Goal: Transaction & Acquisition: Obtain resource

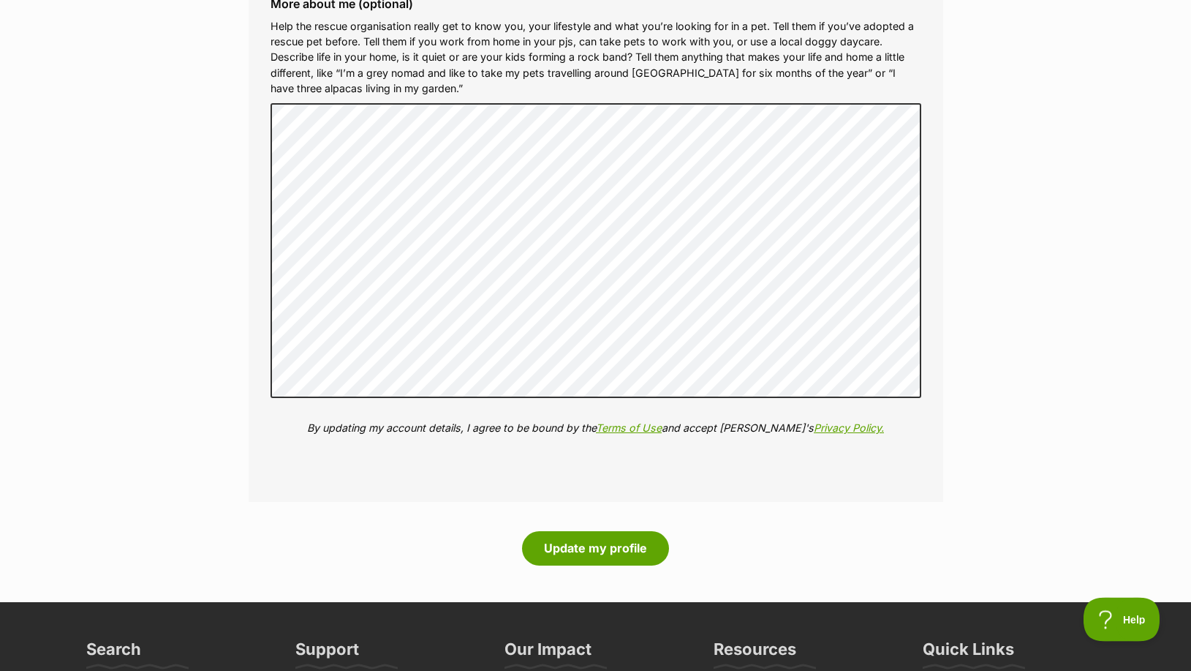
scroll to position [1628, 0]
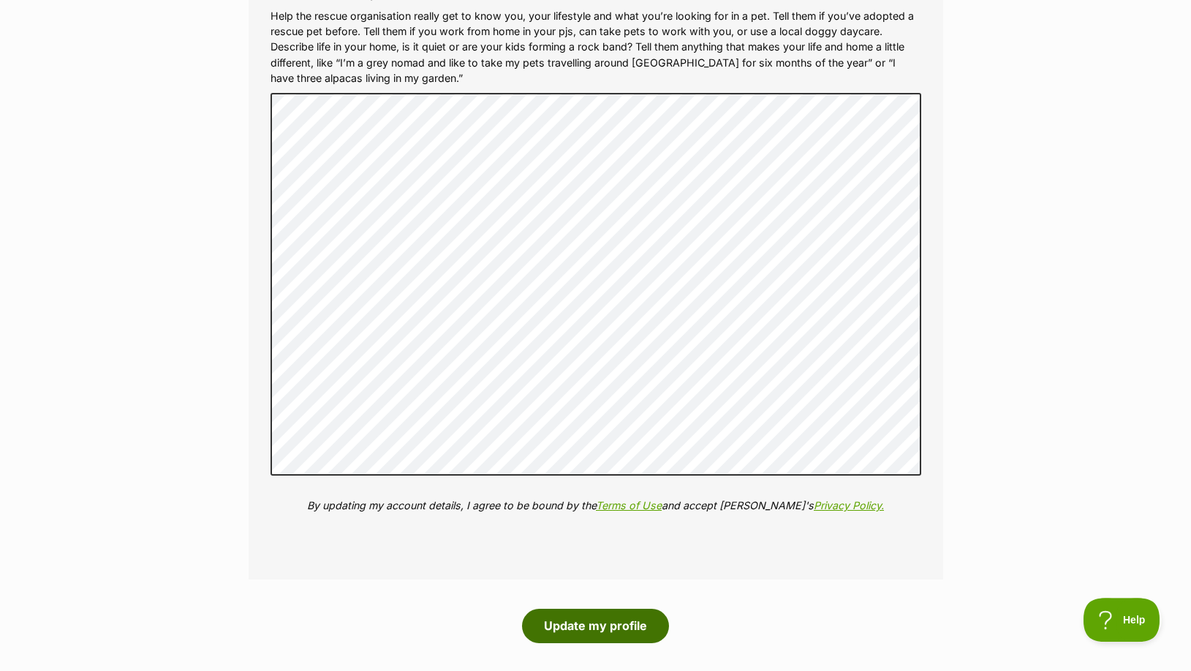
click at [593, 627] on button "Update my profile" at bounding box center [595, 625] width 147 height 34
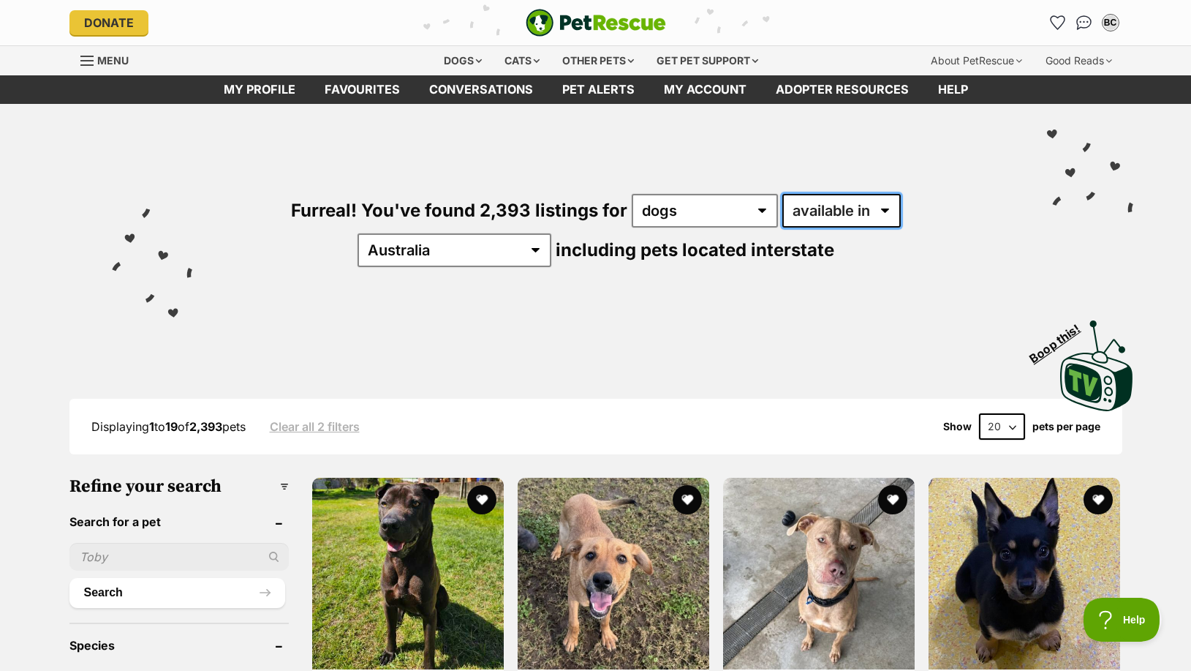
click at [782, 194] on select "available in located in" at bounding box center [841, 211] width 118 height 34
select select "disabled"
click option "located in" at bounding box center [0, 0] width 0 height 0
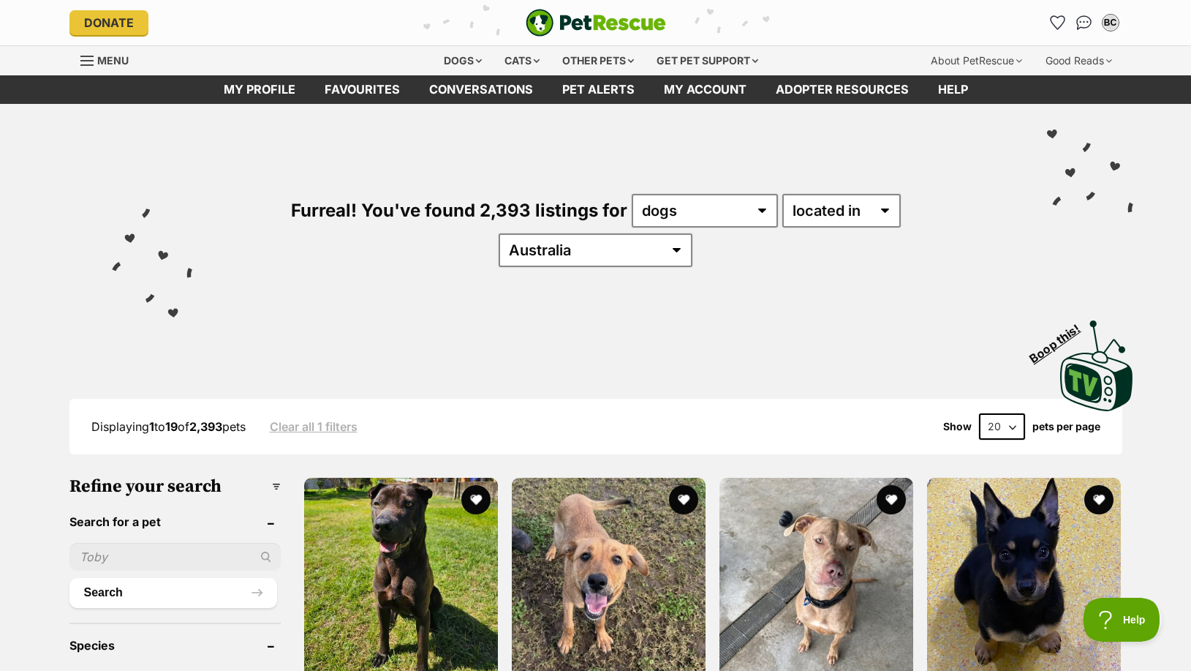
select select "VIC"
click option "VIC" at bounding box center [0, 0] width 0 height 0
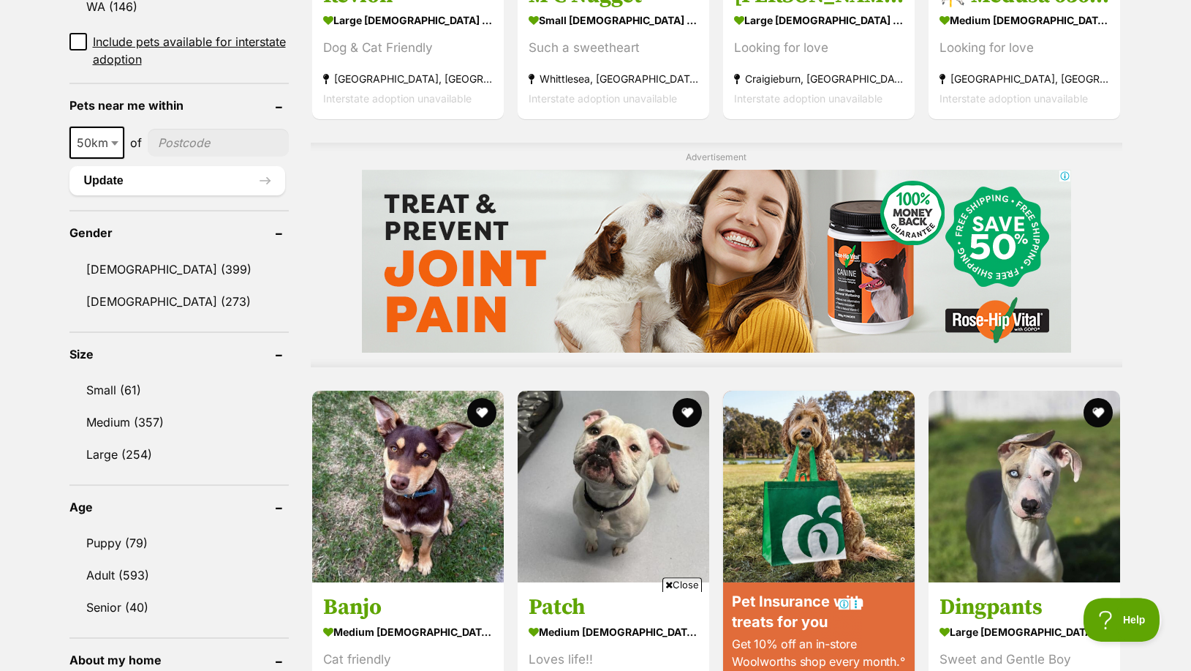
scroll to position [1030, 0]
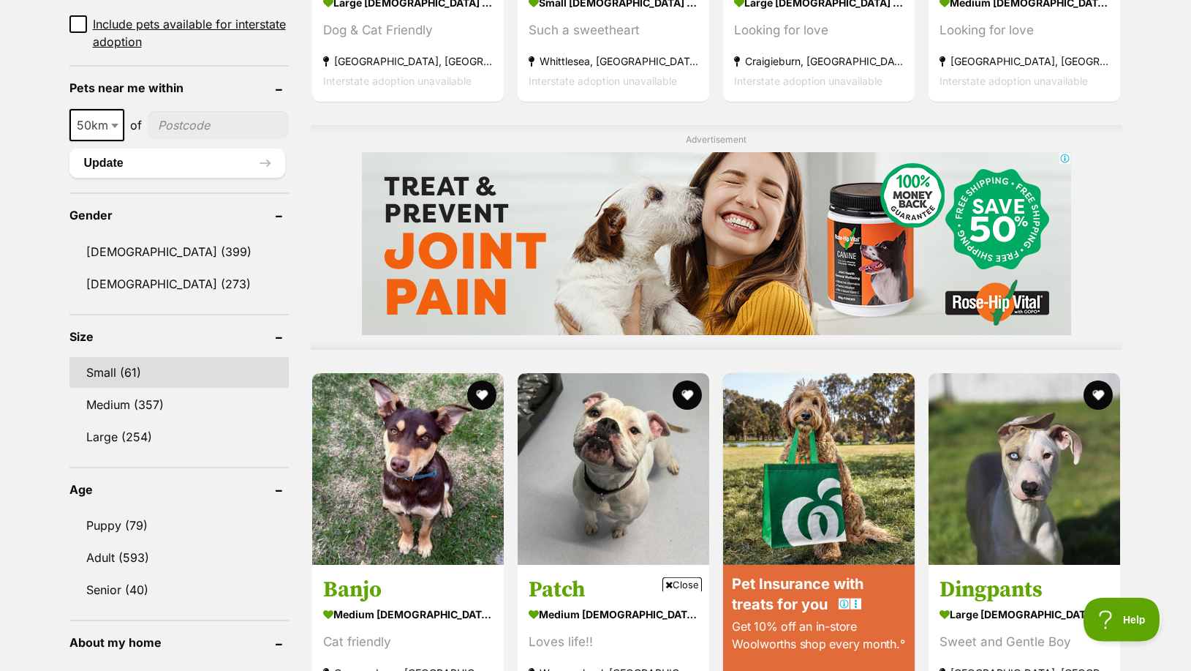
click at [111, 370] on link "Small (61)" at bounding box center [178, 372] width 219 height 31
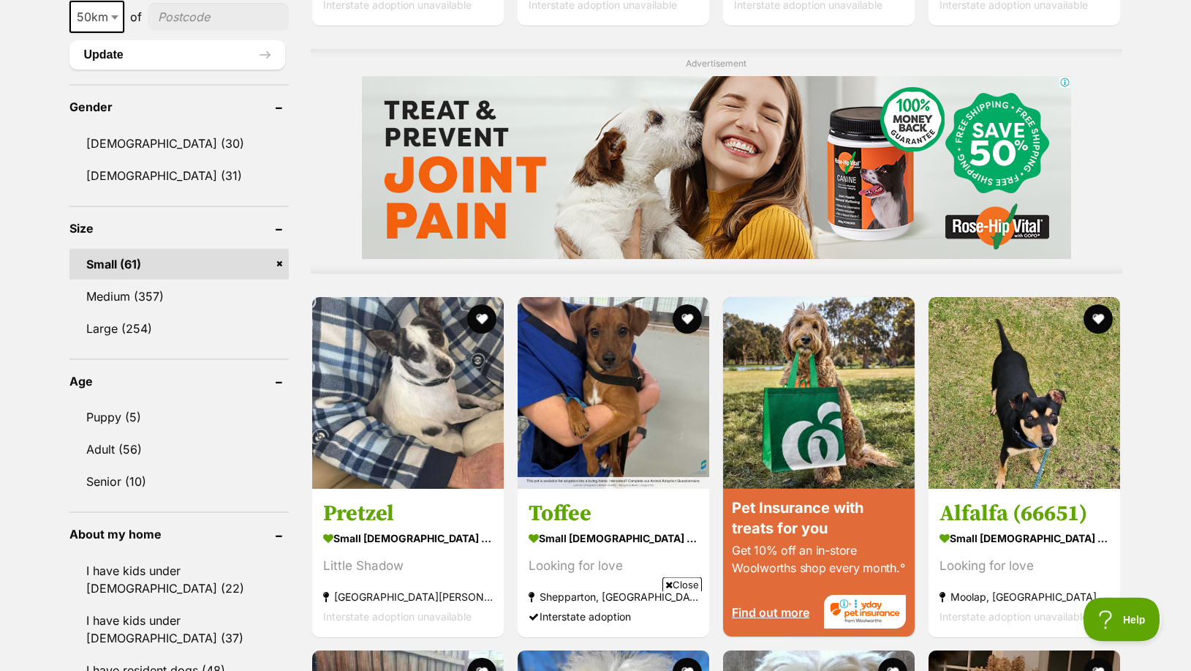
scroll to position [1154, 0]
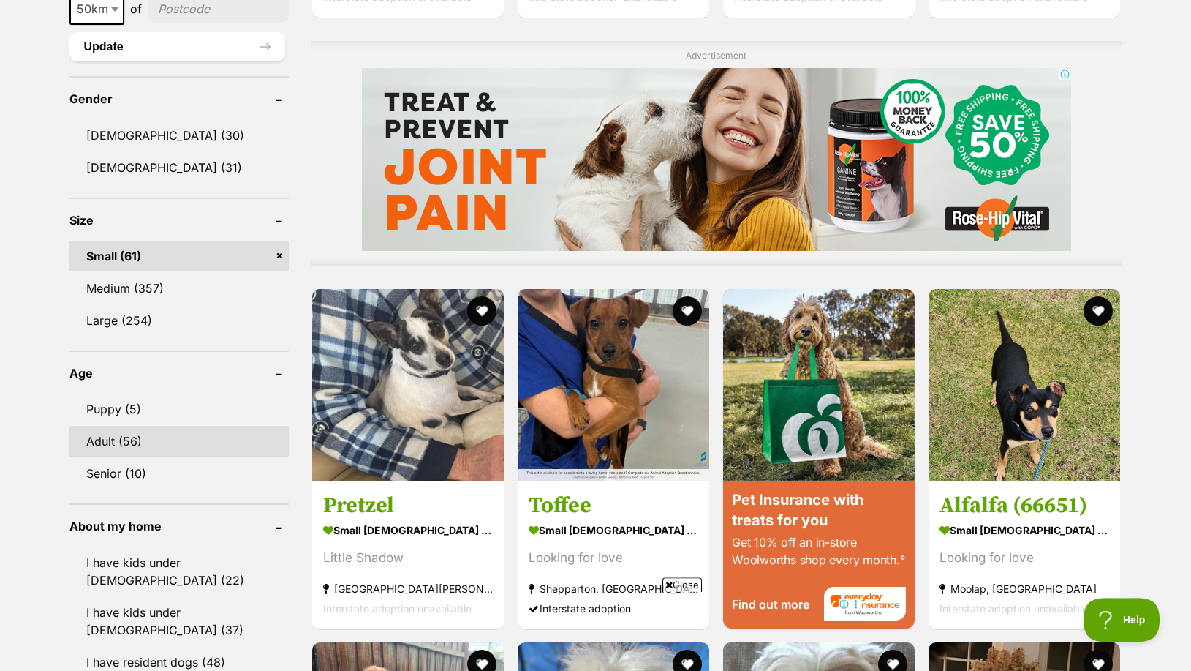
click at [107, 426] on link "Adult (56)" at bounding box center [178, 441] width 219 height 31
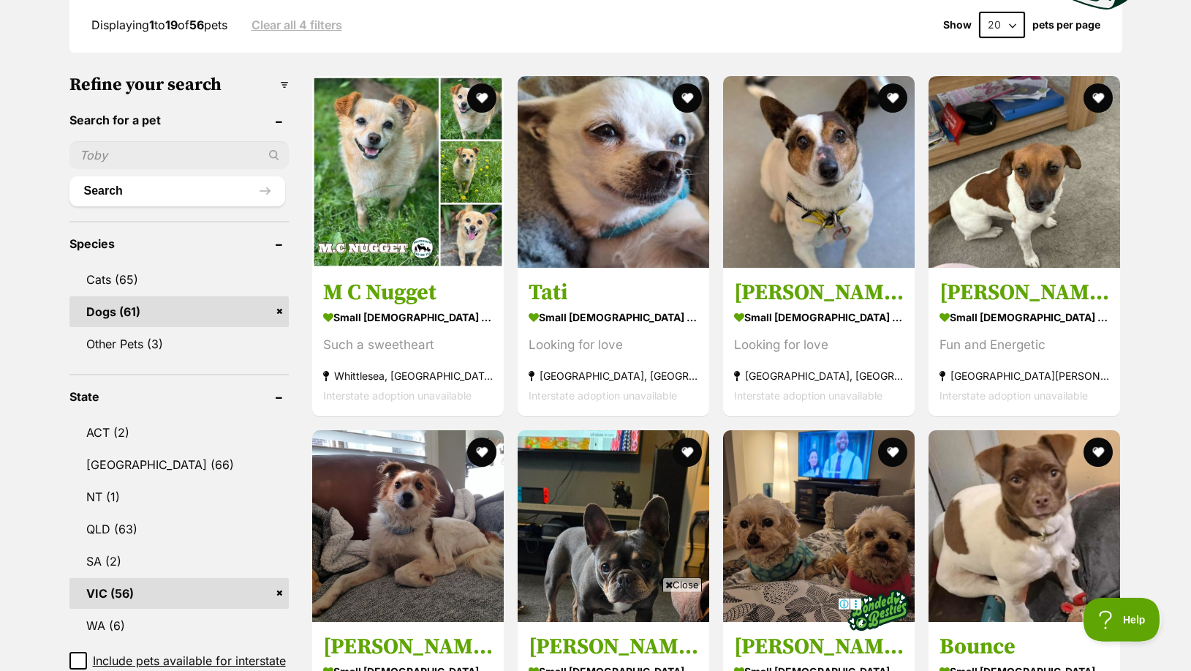
scroll to position [413, 0]
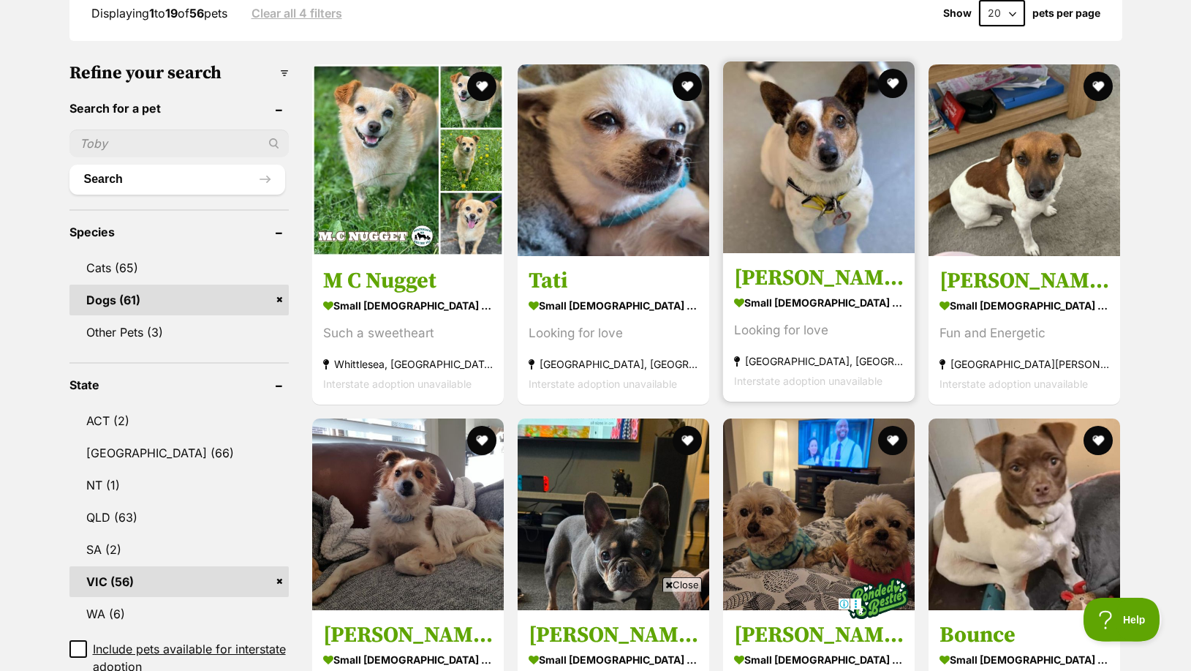
click at [755, 278] on h3 "[PERSON_NAME]" at bounding box center [819, 278] width 170 height 28
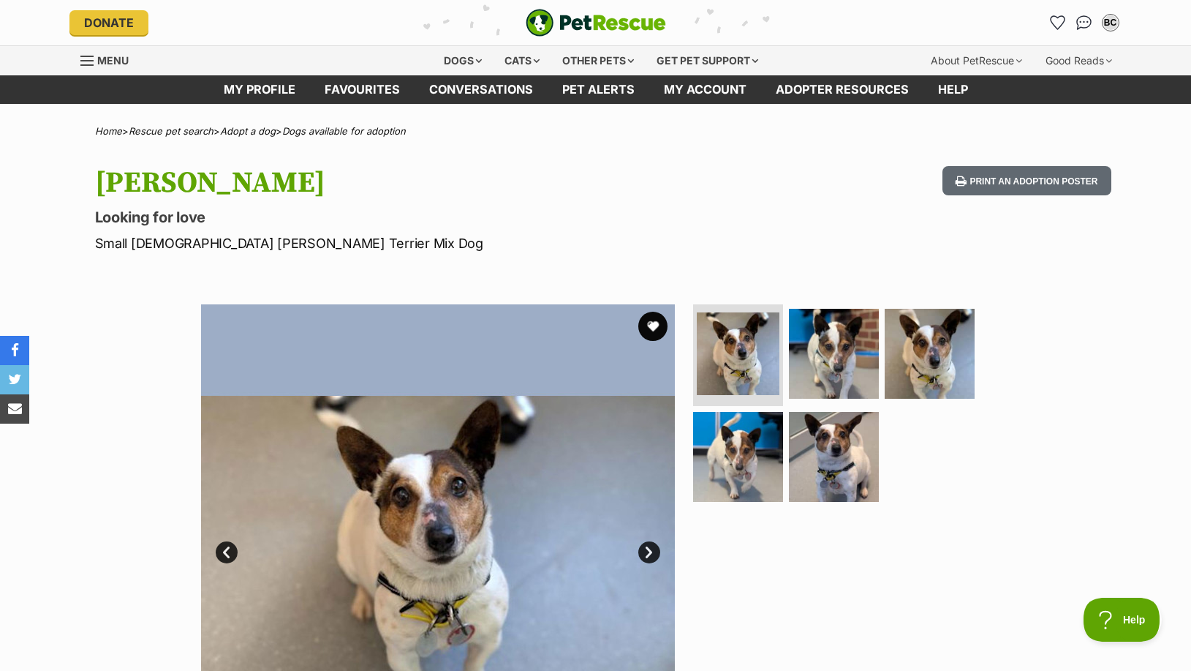
click at [1003, 181] on button "Print an adoption poster" at bounding box center [1027, 181] width 168 height 30
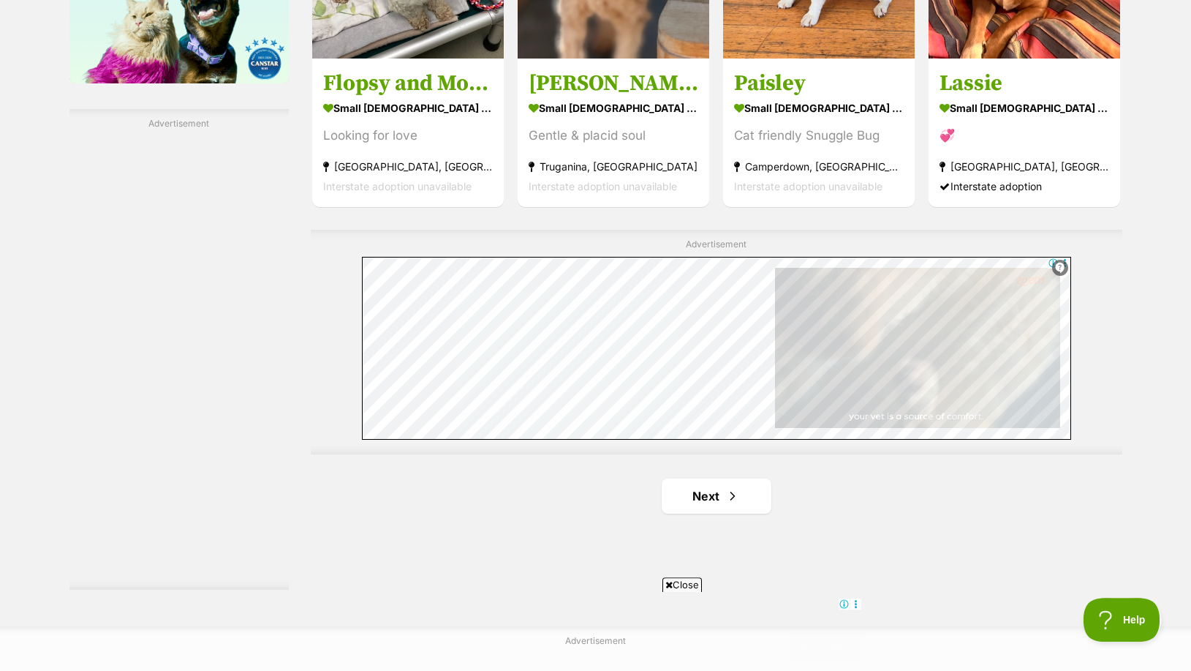
scroll to position [2447, 0]
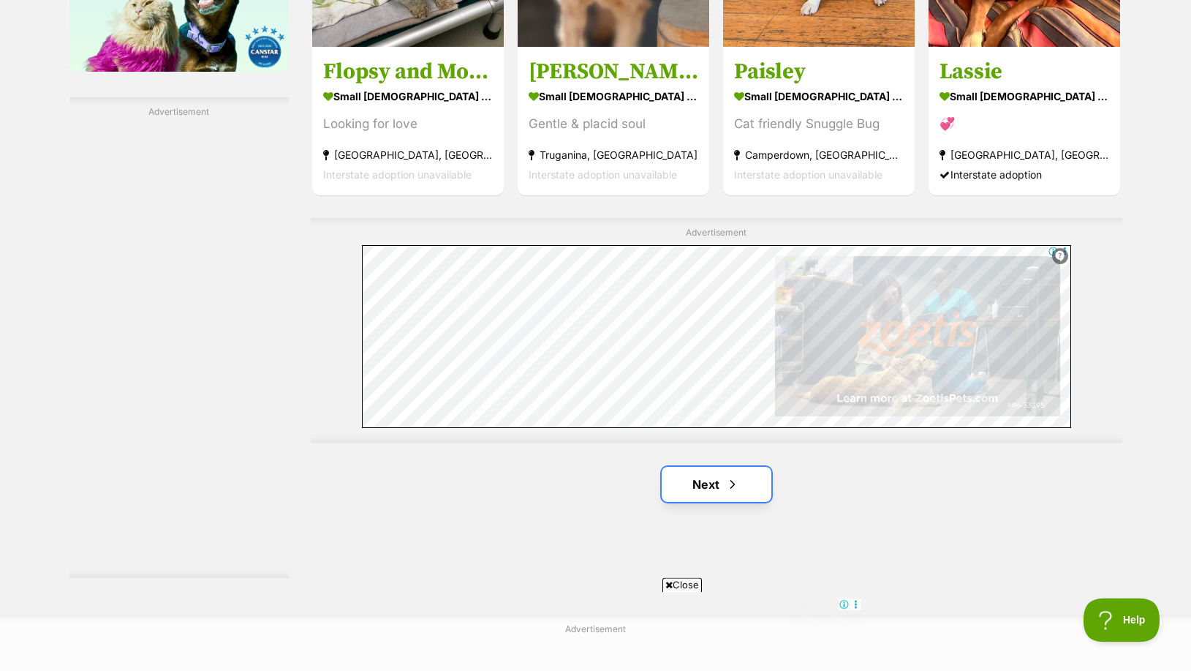
click at [707, 483] on link "Next" at bounding box center [717, 484] width 110 height 35
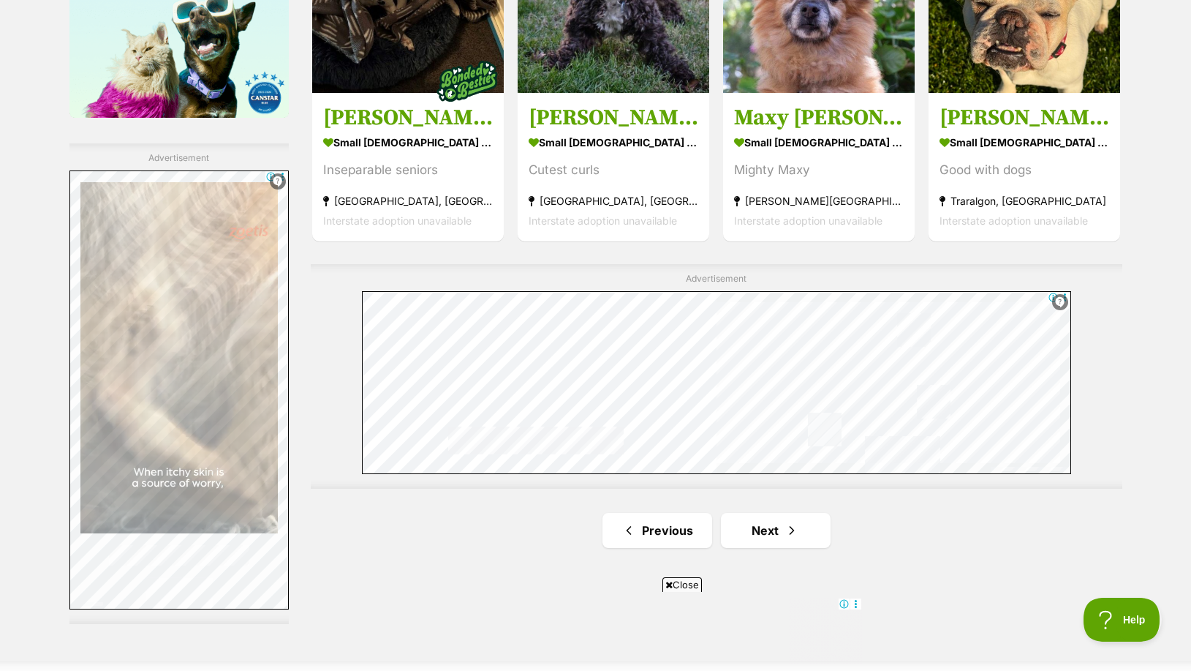
scroll to position [2413, 0]
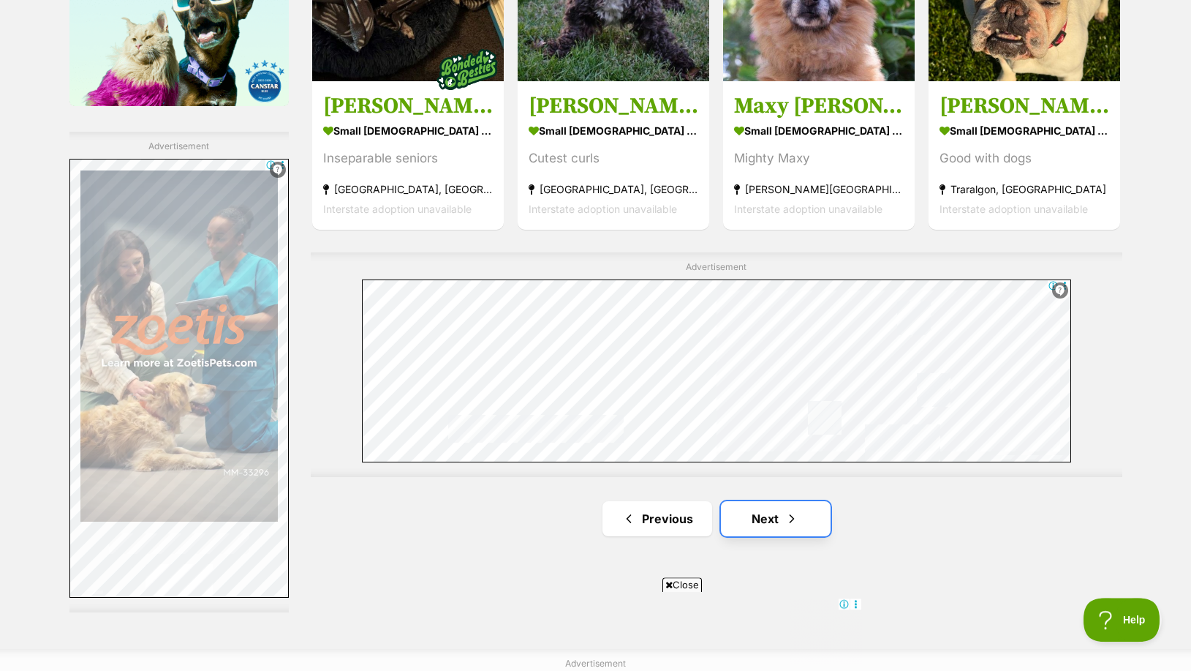
click at [766, 516] on link "Next" at bounding box center [776, 518] width 110 height 35
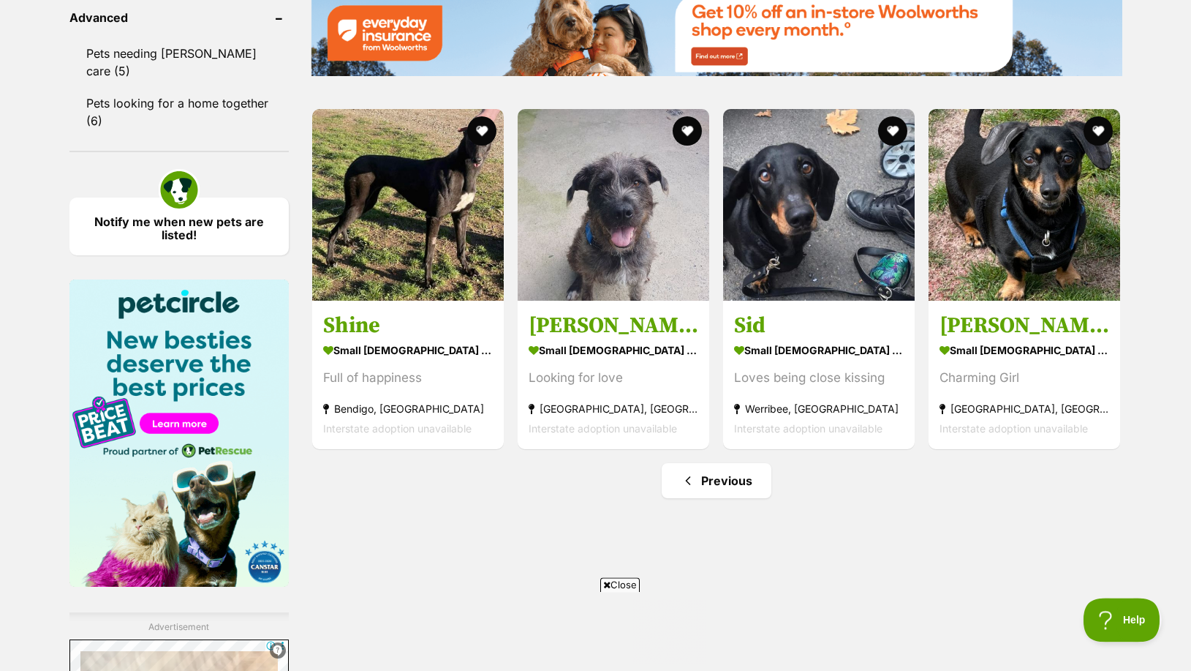
scroll to position [1919, 0]
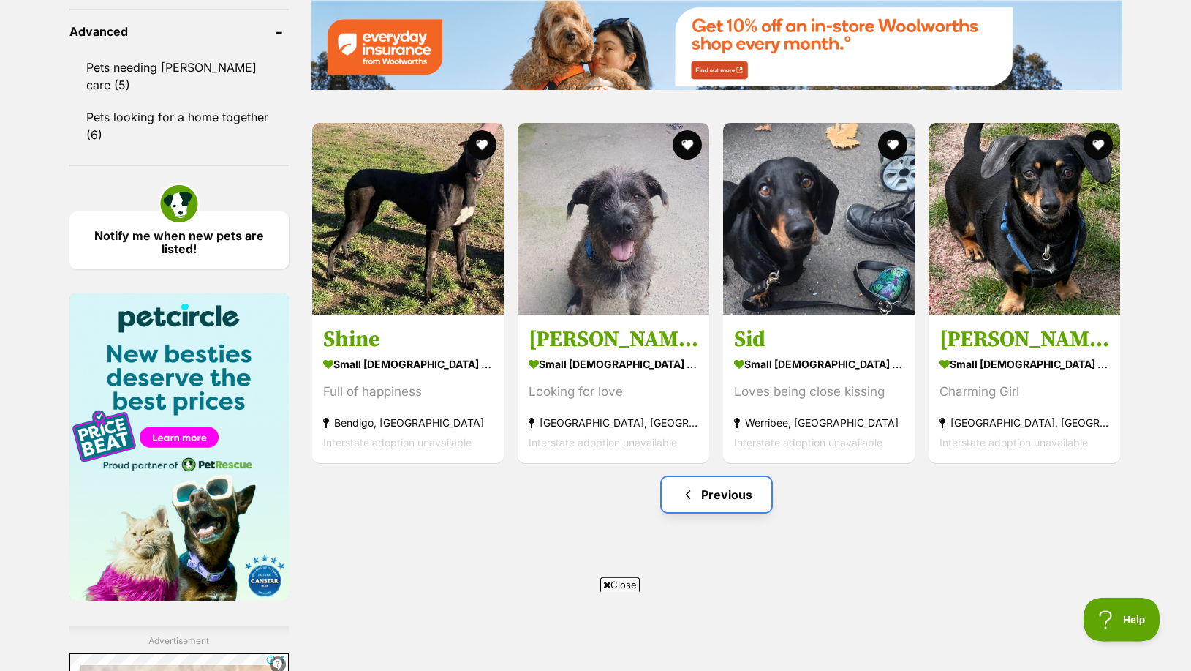
click at [725, 494] on link "Previous" at bounding box center [717, 494] width 110 height 35
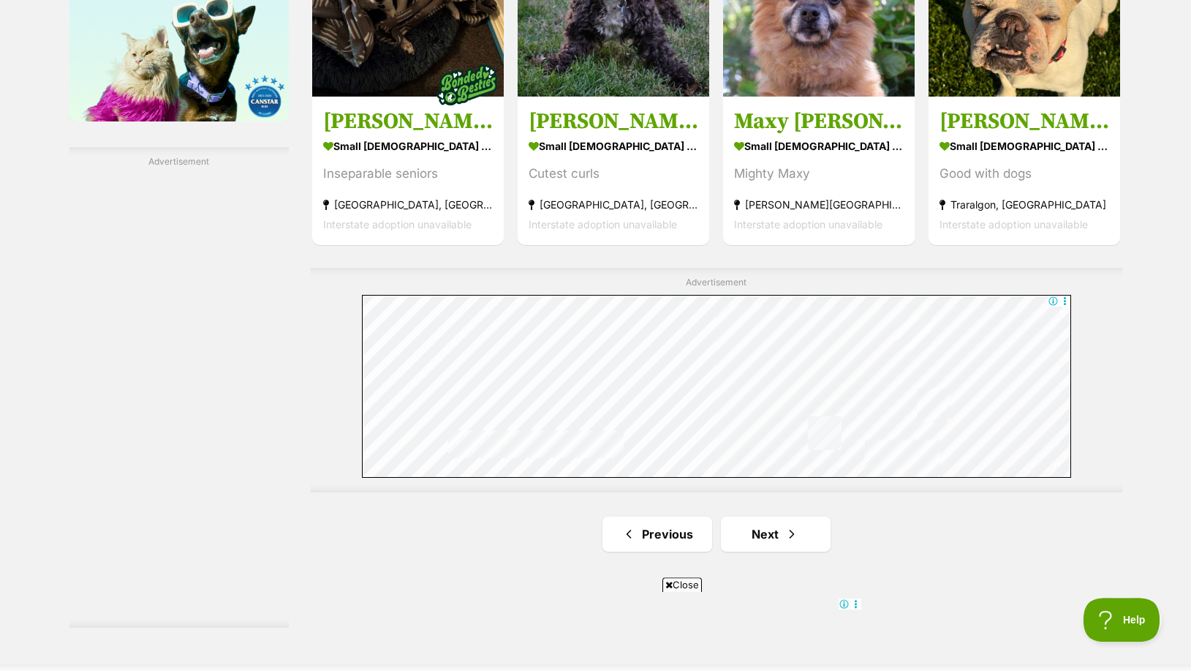
scroll to position [2390, 0]
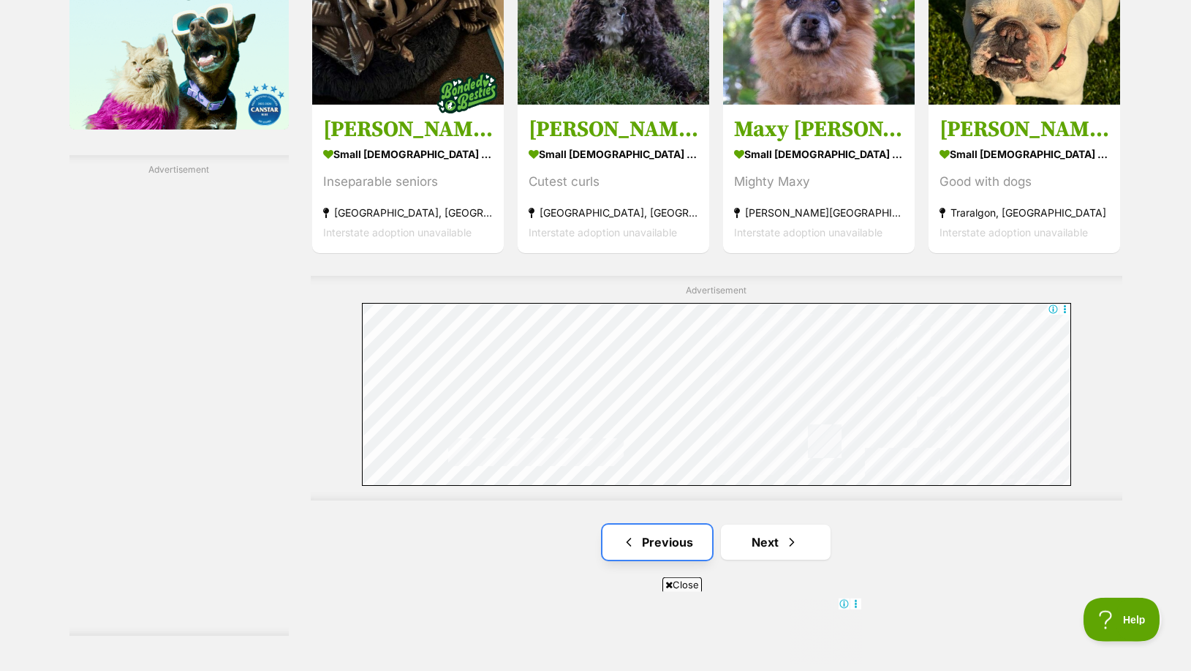
click at [658, 537] on link "Previous" at bounding box center [658, 541] width 110 height 35
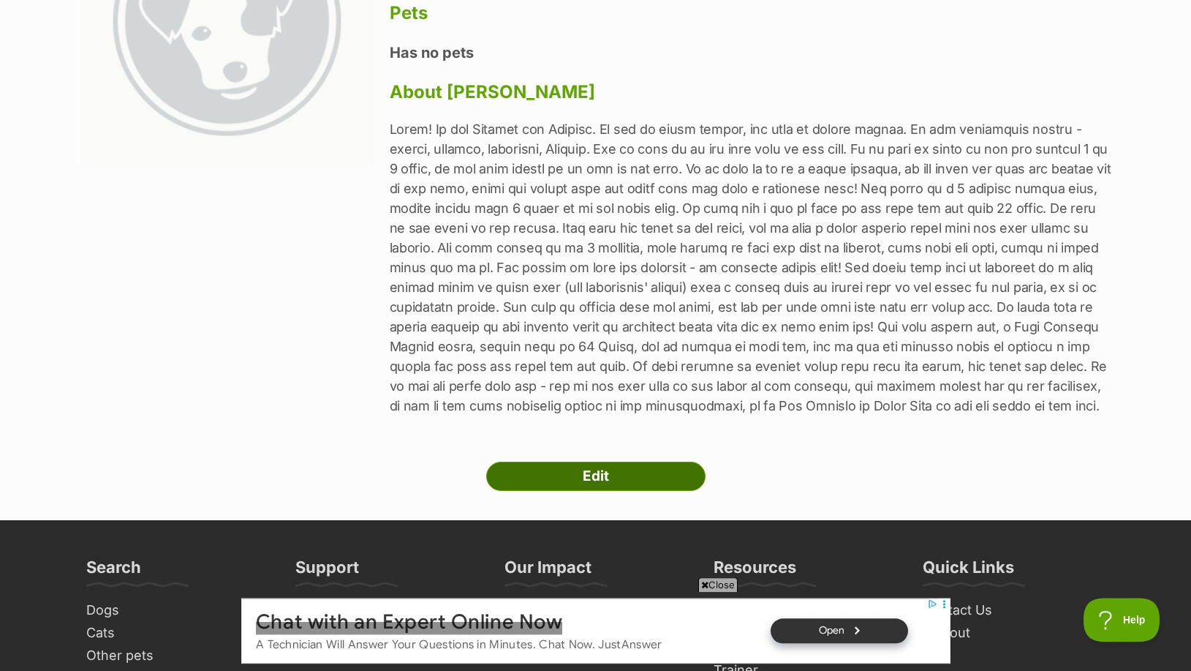
click at [662, 491] on link "Edit" at bounding box center [595, 475] width 219 height 29
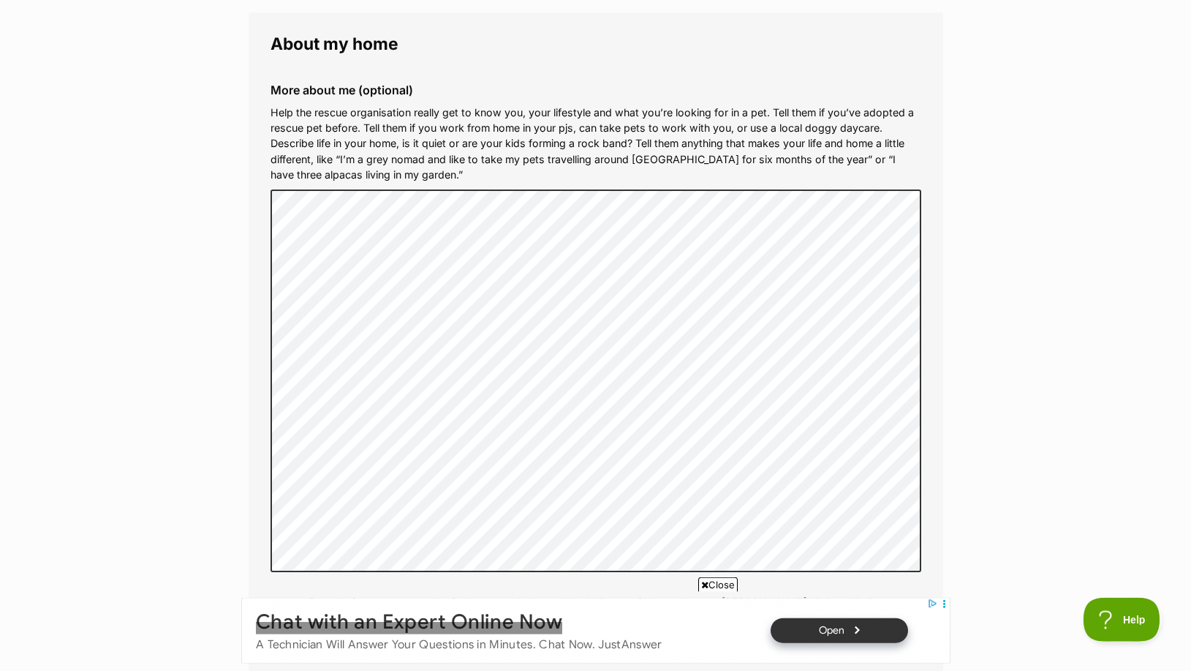
click at [722, 584] on span "Close" at bounding box center [717, 584] width 39 height 15
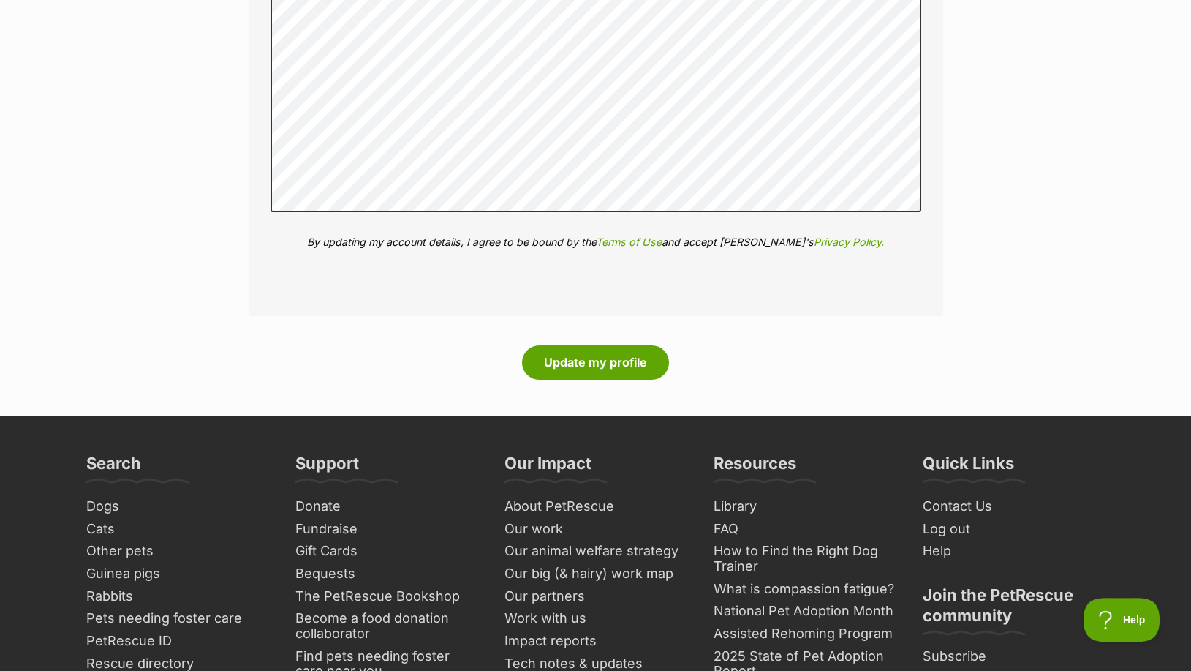
scroll to position [1897, 0]
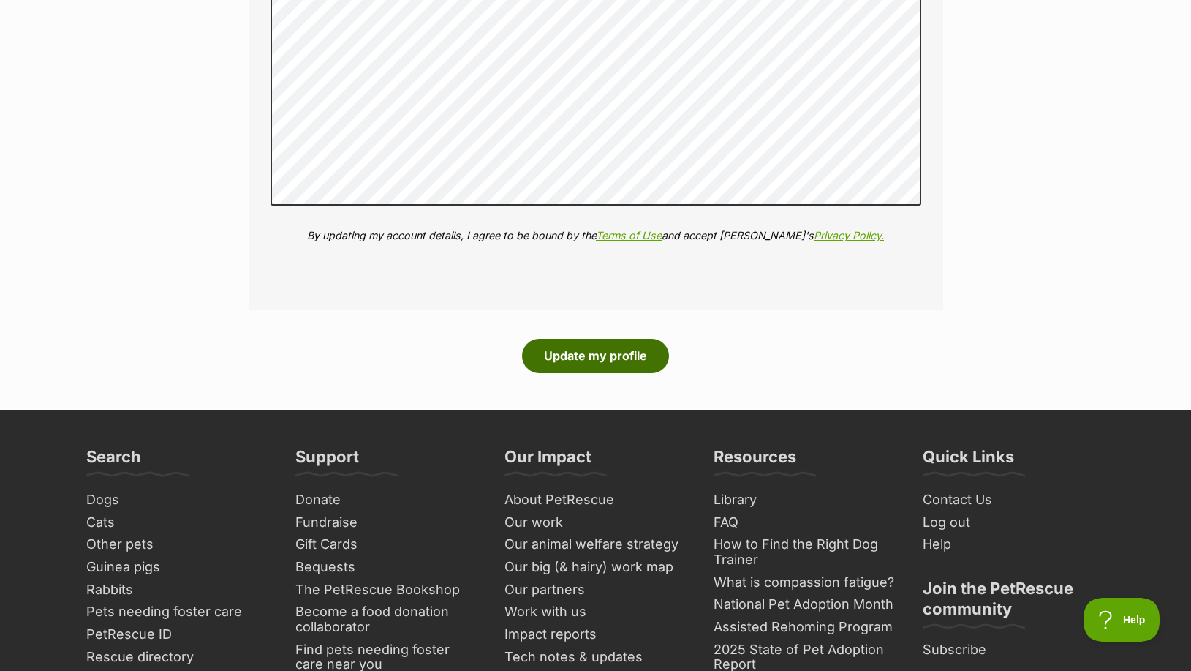
click at [612, 355] on button "Update my profile" at bounding box center [595, 356] width 147 height 34
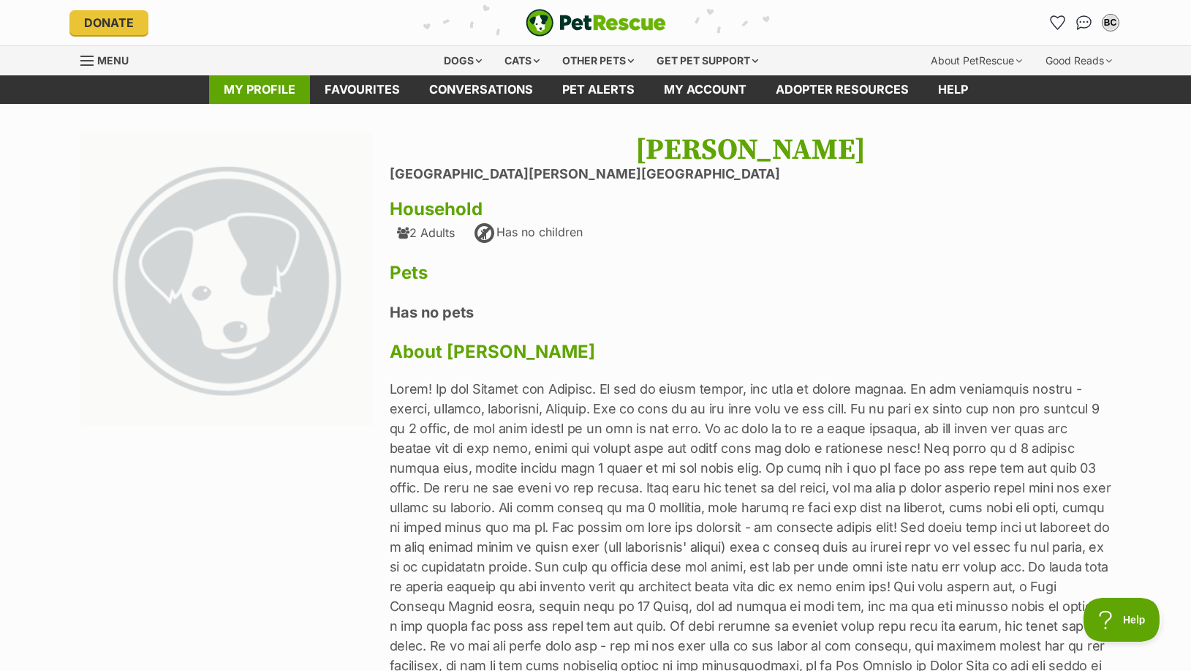
click at [252, 90] on link "My profile" at bounding box center [259, 89] width 101 height 29
click at [461, 58] on div "Dogs" at bounding box center [463, 60] width 58 height 29
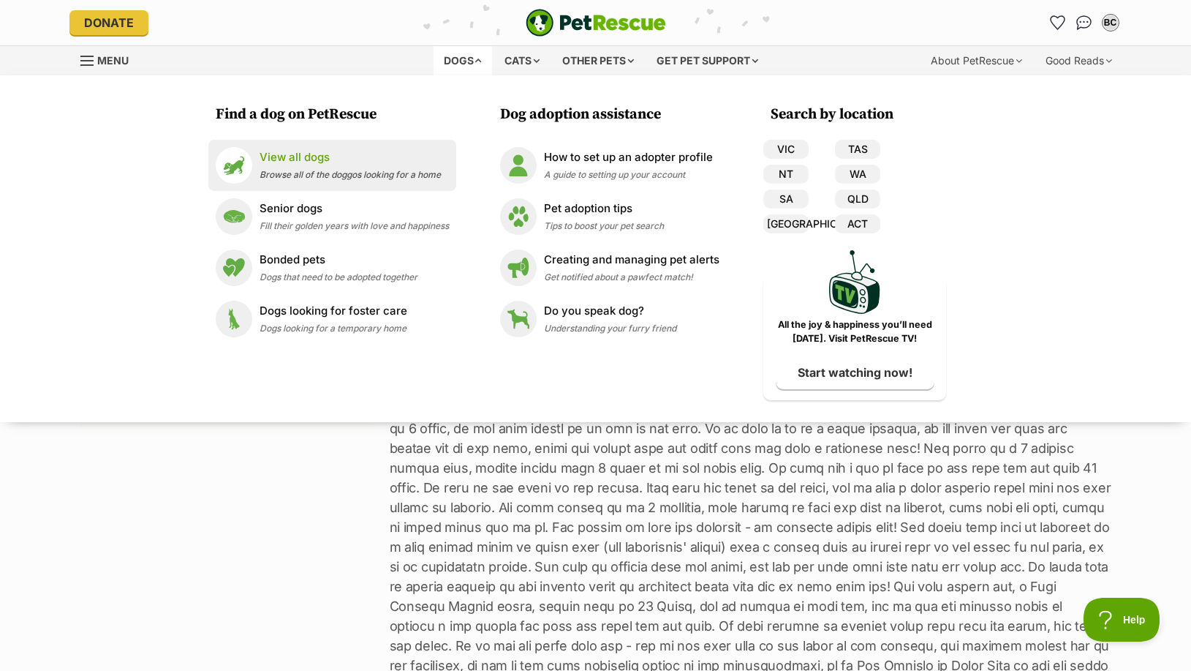
click at [305, 157] on p "View all dogs" at bounding box center [350, 157] width 181 height 17
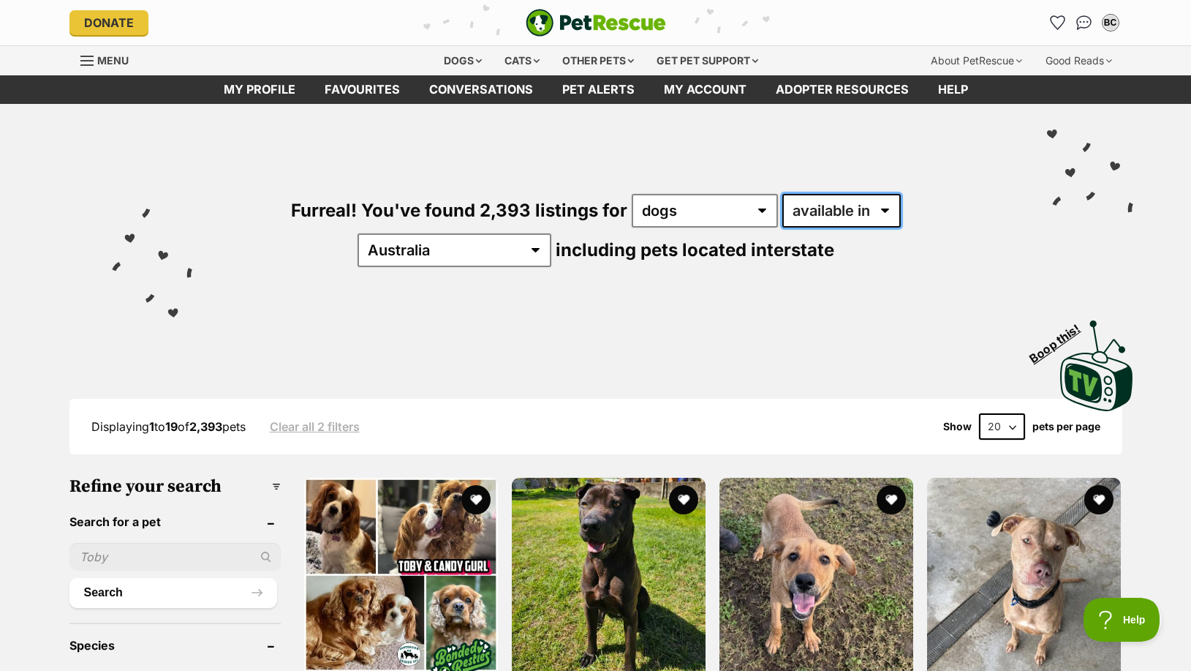
click at [782, 194] on select "available in located in" at bounding box center [841, 211] width 118 height 34
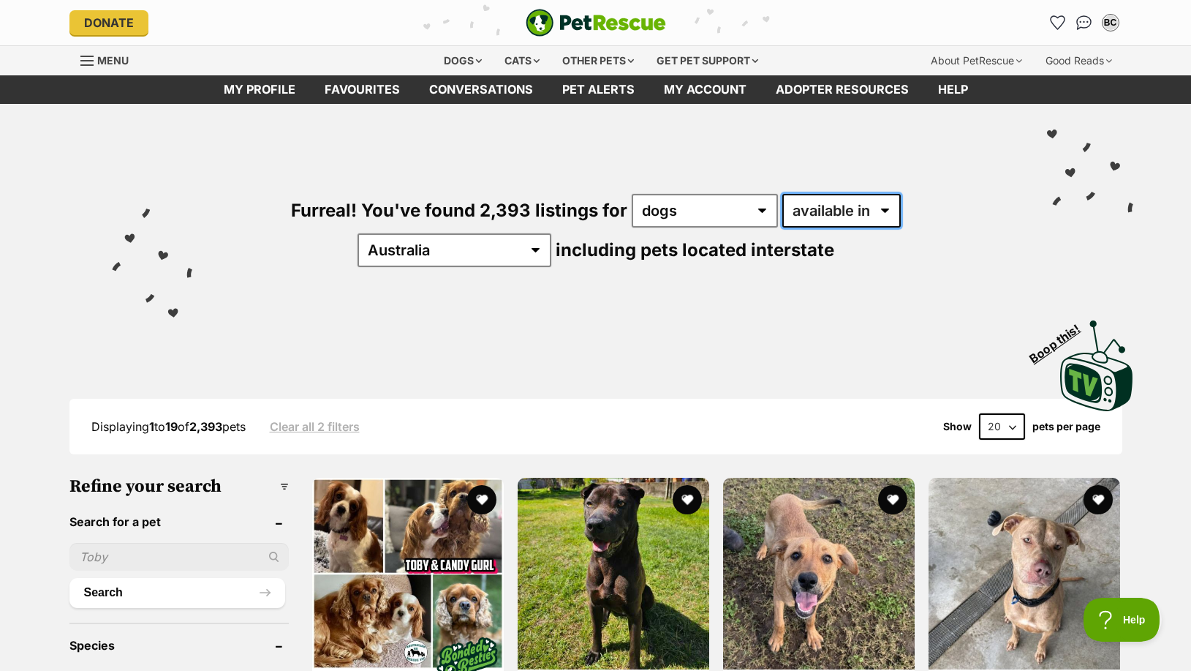
select select "disabled"
click option "located in" at bounding box center [0, 0] width 0 height 0
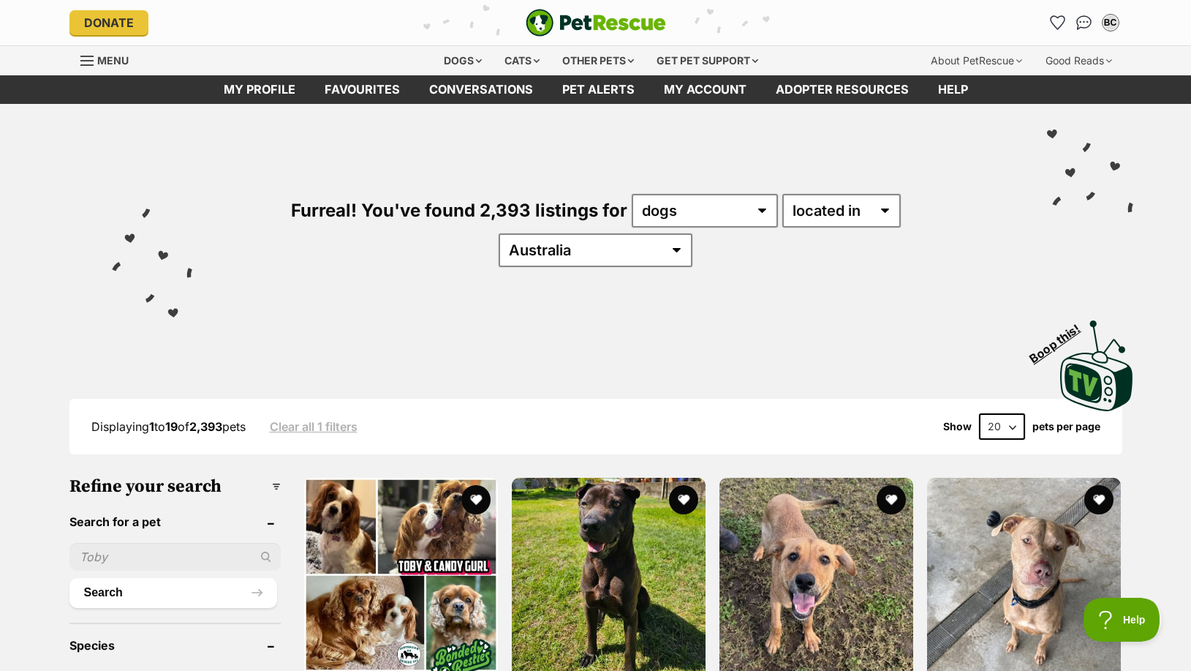
select select "VIC"
click option "VIC" at bounding box center [0, 0] width 0 height 0
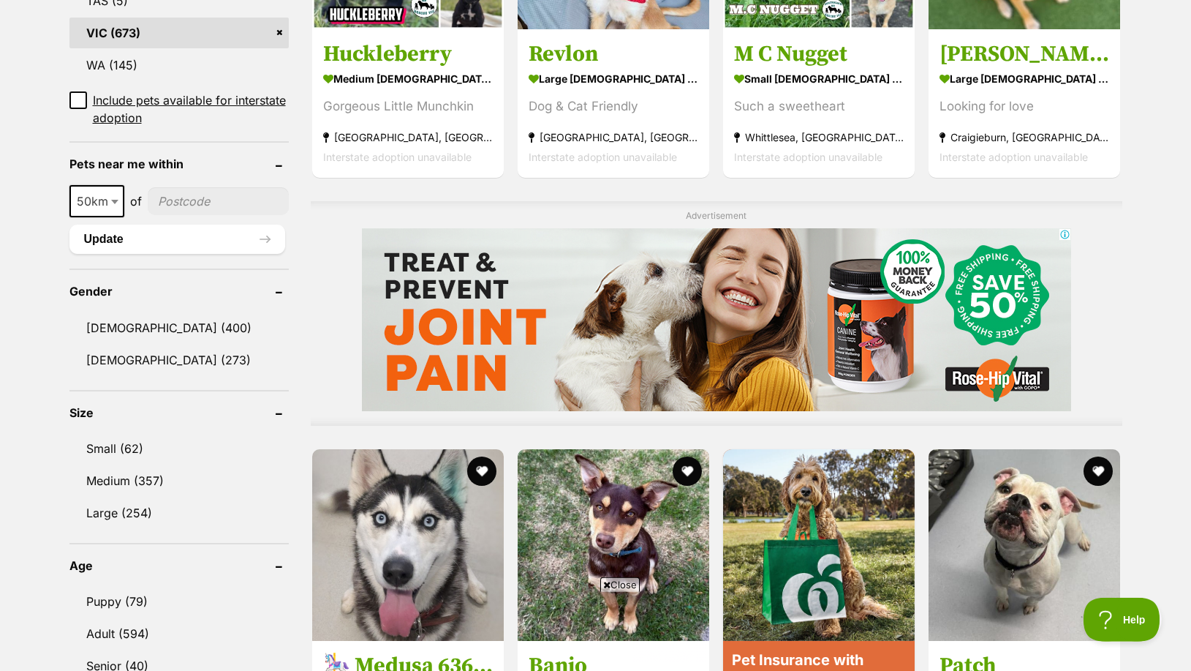
scroll to position [994, 0]
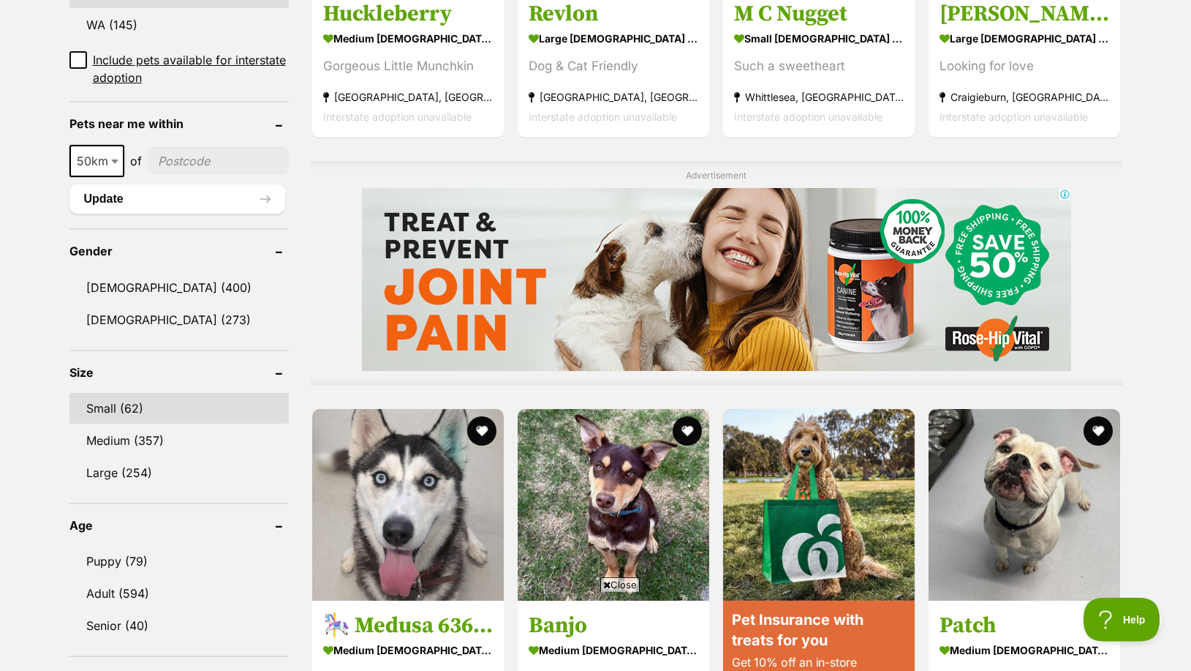
click at [135, 411] on link "Small (62)" at bounding box center [178, 408] width 219 height 31
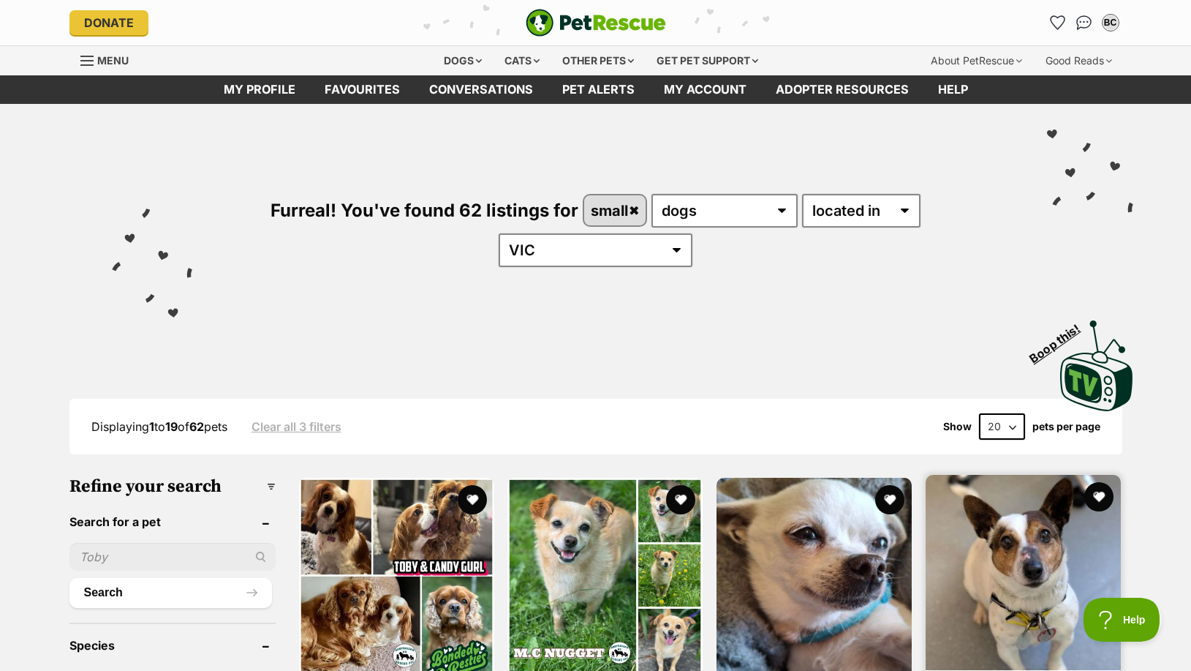
click at [1035, 524] on img at bounding box center [1023, 572] width 195 height 195
click at [1033, 524] on img at bounding box center [1023, 572] width 195 height 195
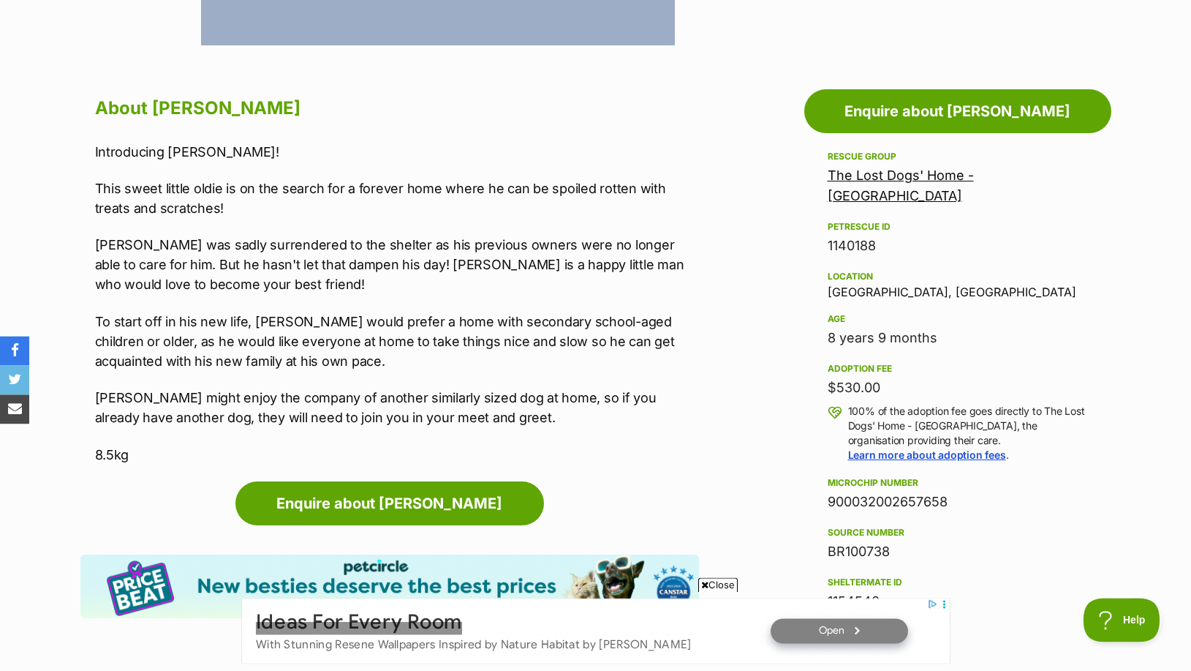
scroll to position [782, 0]
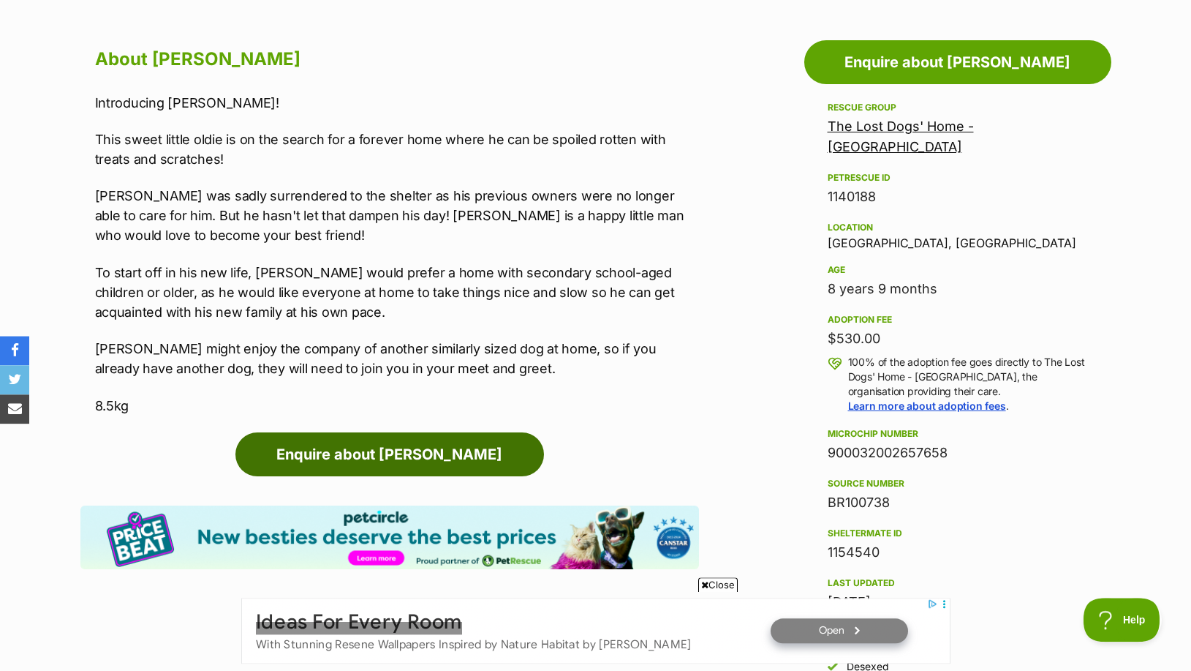
click at [428, 451] on link "Enquire about Odie" at bounding box center [389, 454] width 309 height 44
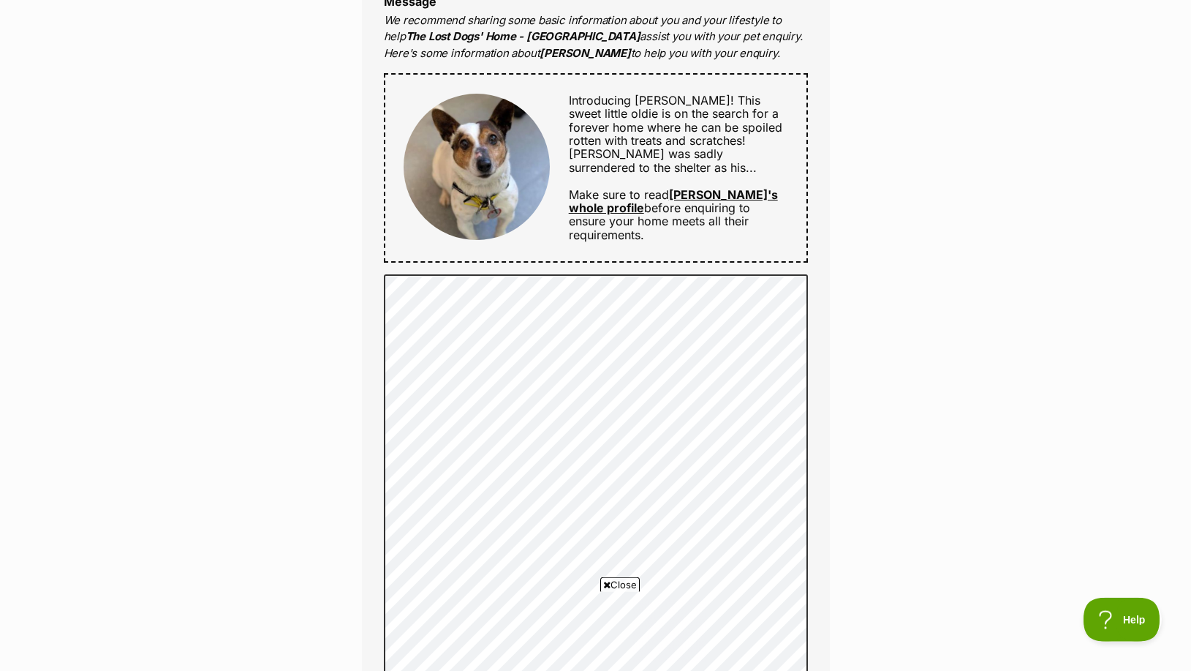
scroll to position [668, 0]
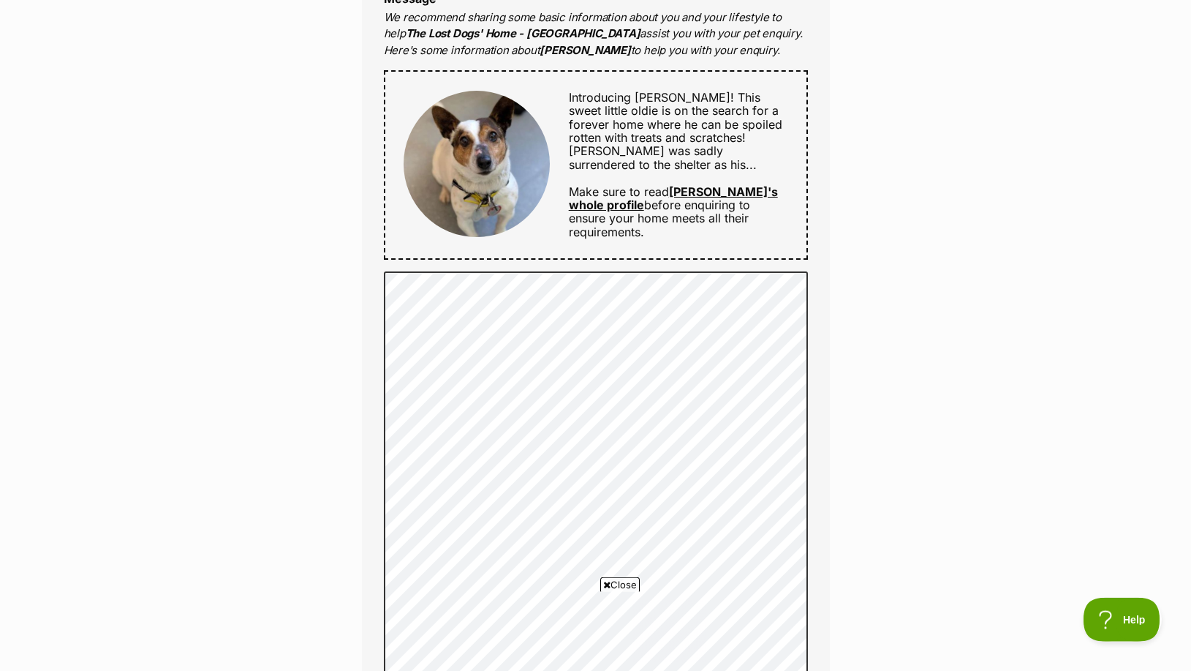
click at [626, 582] on span "Close" at bounding box center [619, 584] width 39 height 15
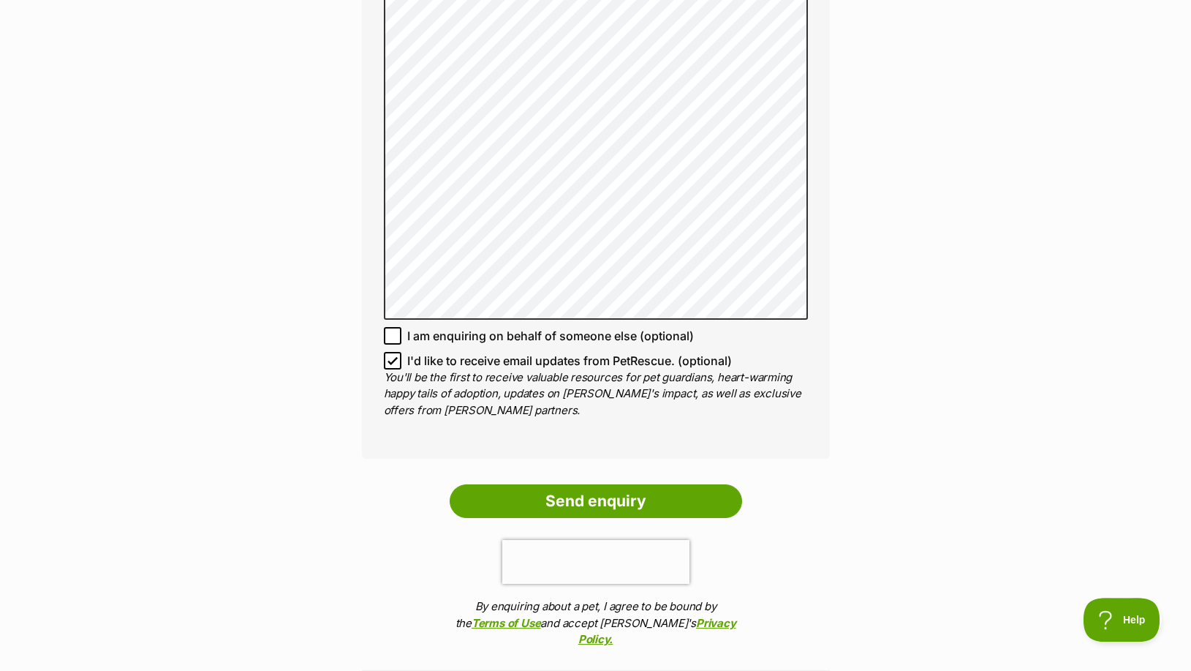
scroll to position [1040, 0]
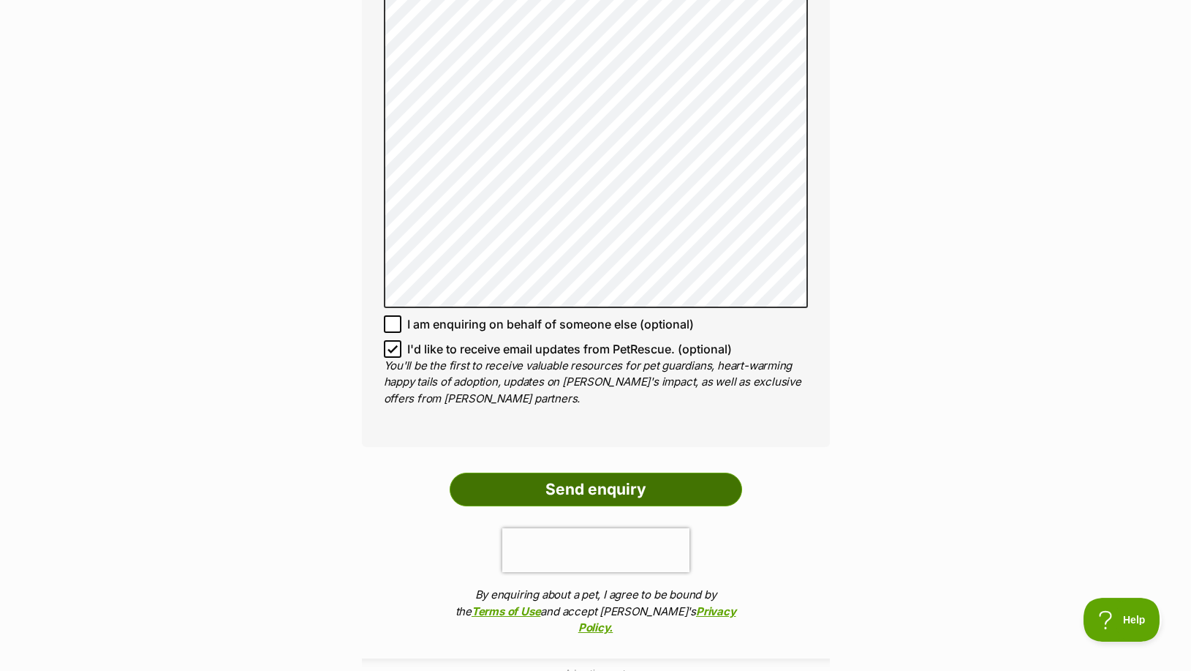
click at [613, 490] on input "Send enquiry" at bounding box center [596, 489] width 292 height 34
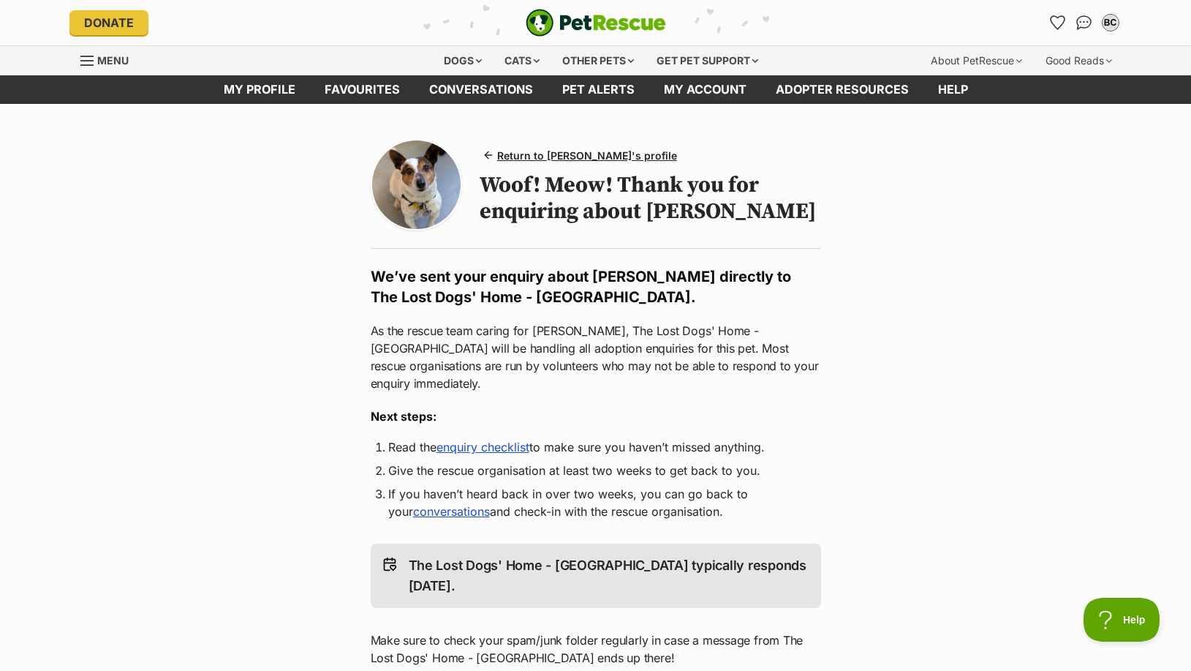
click at [506, 439] on link "enquiry checklist" at bounding box center [483, 446] width 93 height 15
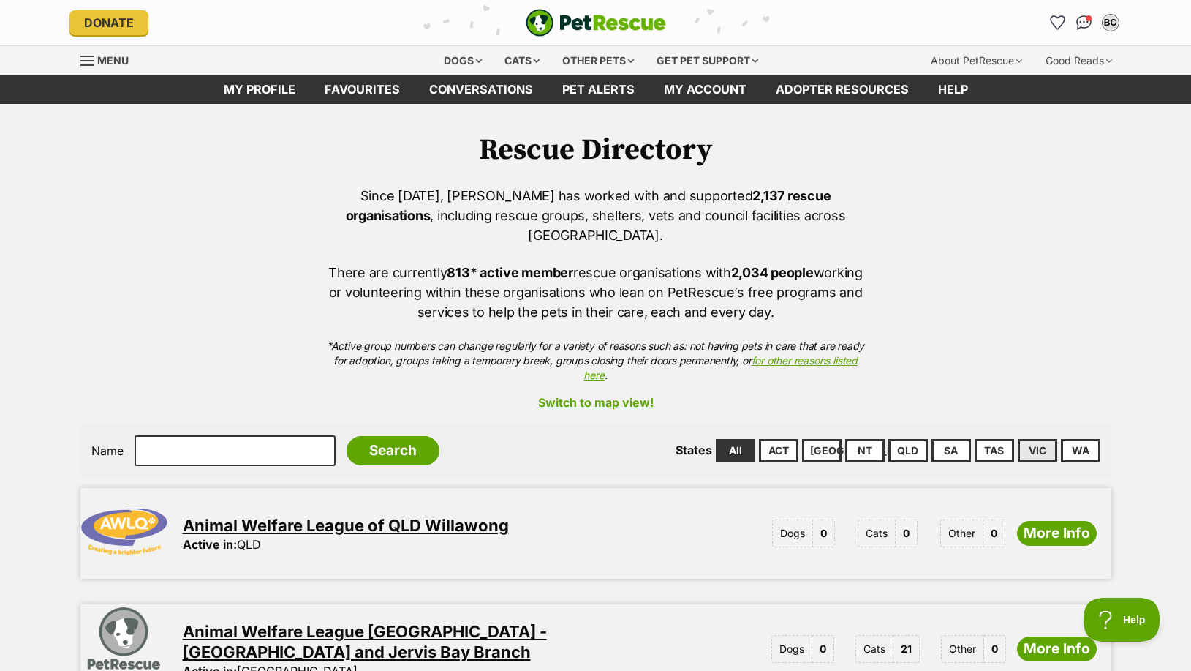
click at [1035, 439] on link "VIC" at bounding box center [1037, 450] width 39 height 23
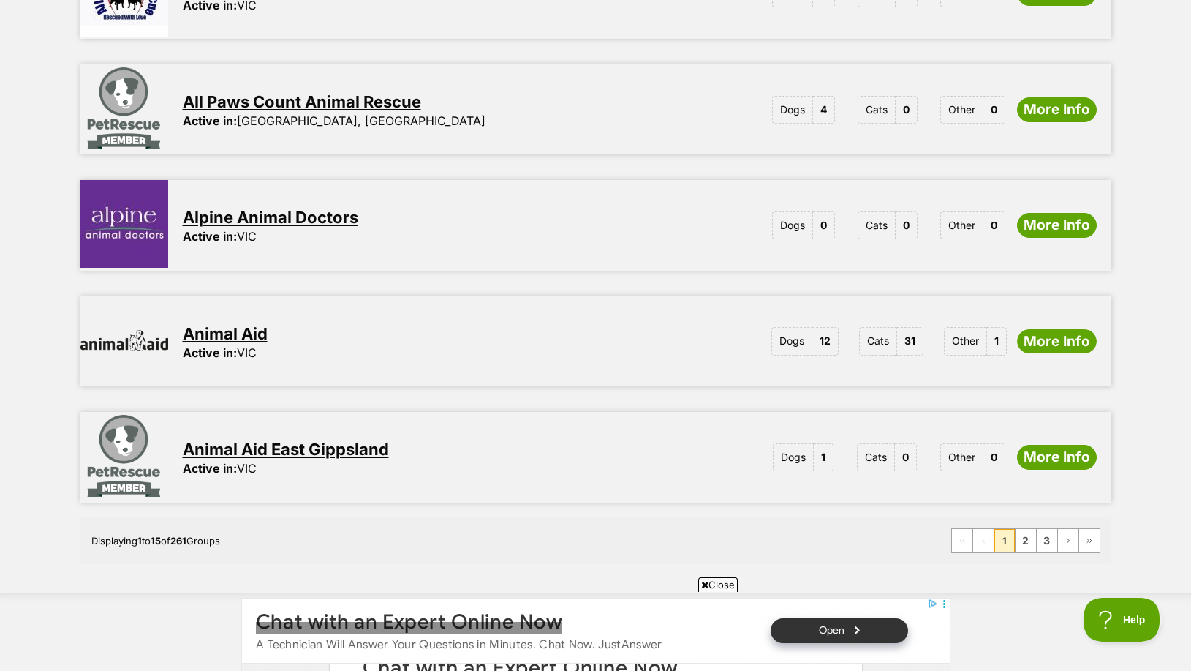
scroll to position [1705, 0]
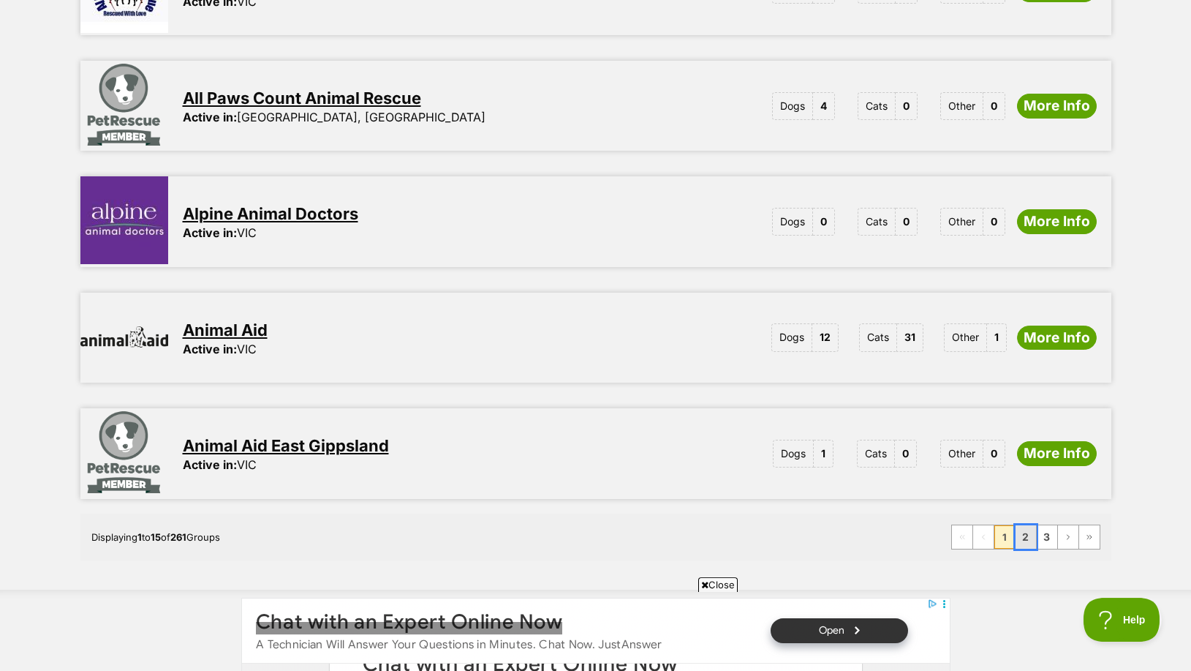
click at [1024, 525] on link "2" at bounding box center [1026, 536] width 20 height 23
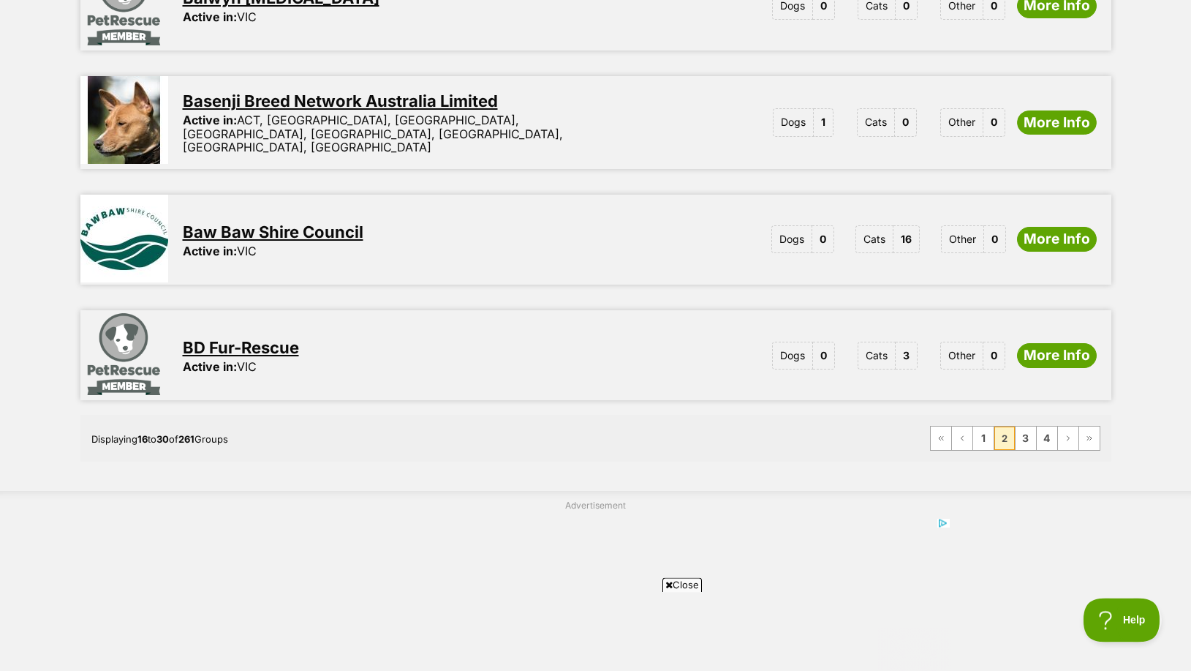
scroll to position [1802, 0]
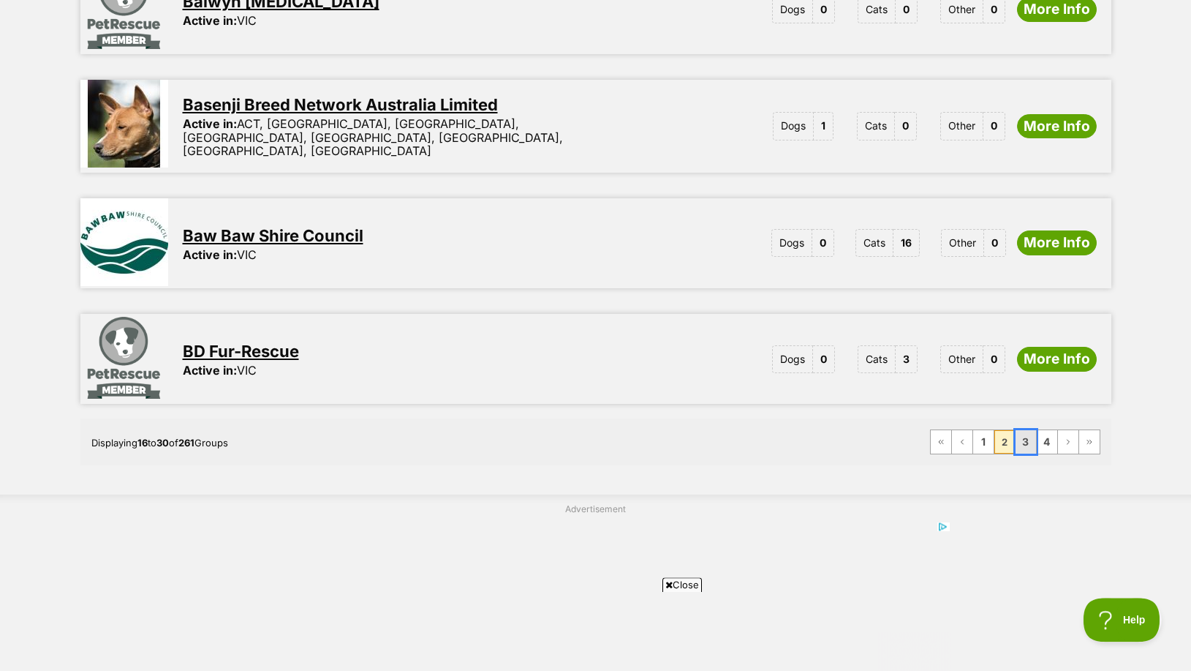
click at [1030, 430] on link "3" at bounding box center [1026, 441] width 20 height 23
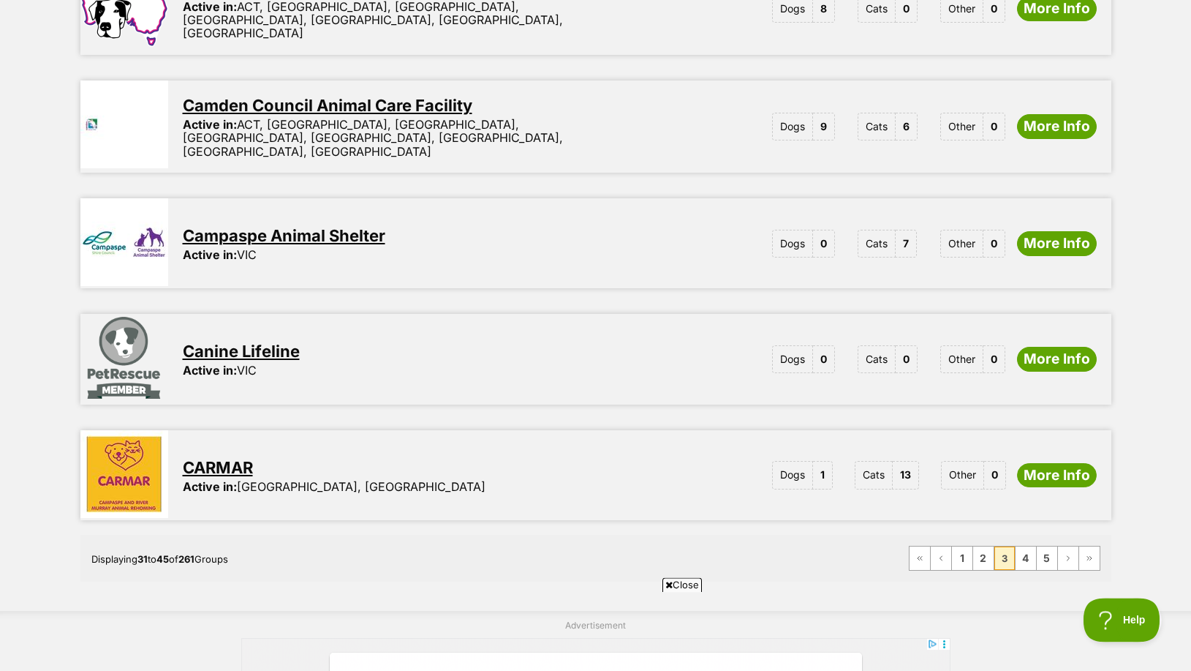
scroll to position [1698, 0]
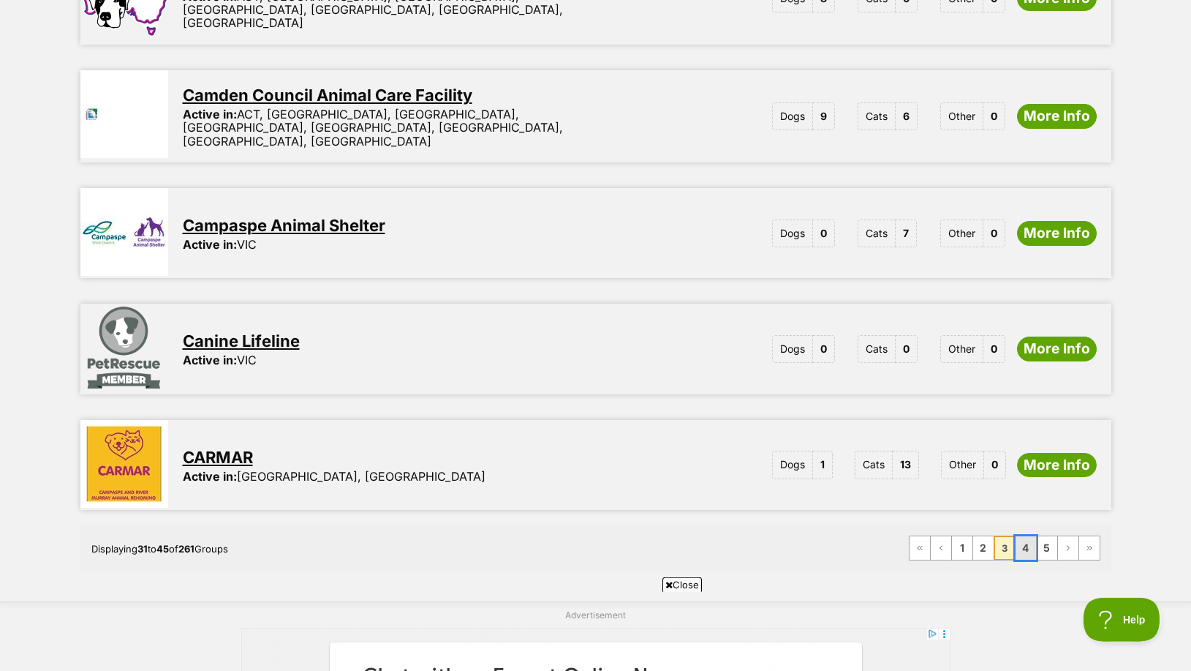
click at [1024, 536] on link "4" at bounding box center [1026, 547] width 20 height 23
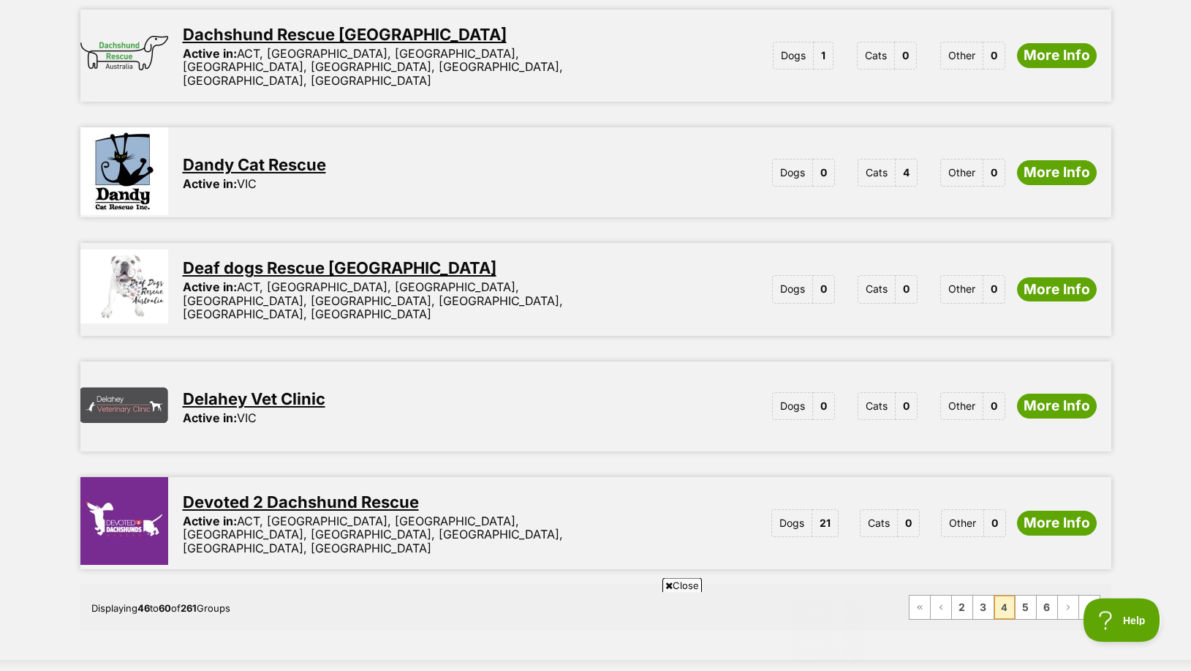
scroll to position [1666, 0]
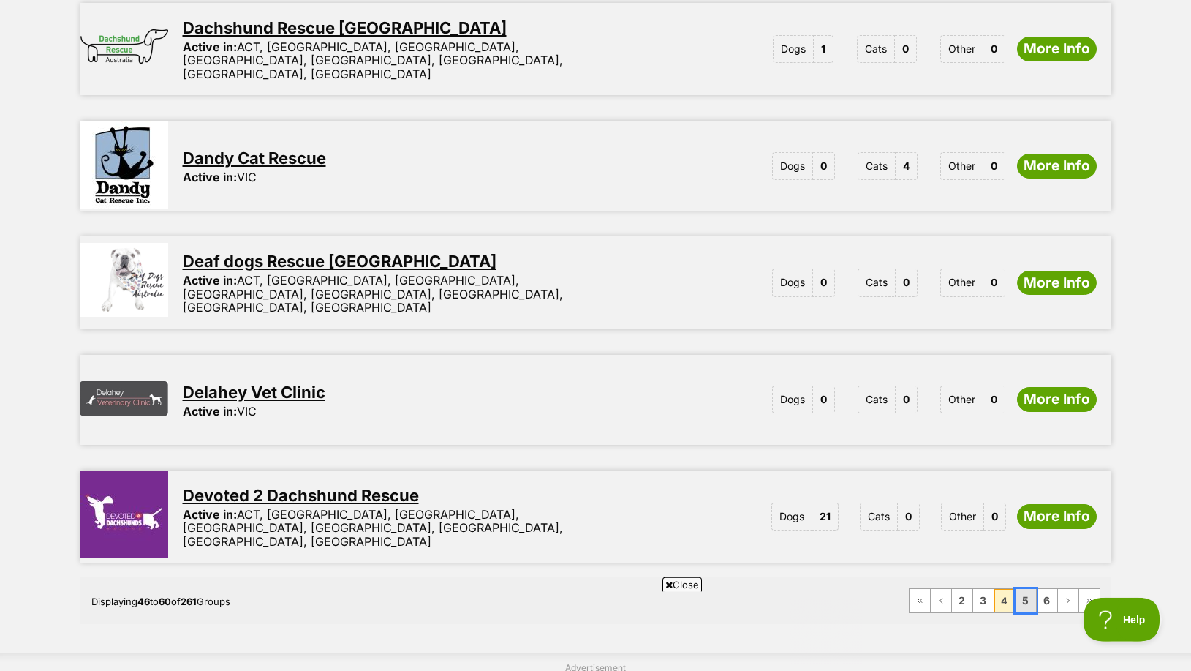
click at [1029, 589] on link "5" at bounding box center [1026, 600] width 20 height 23
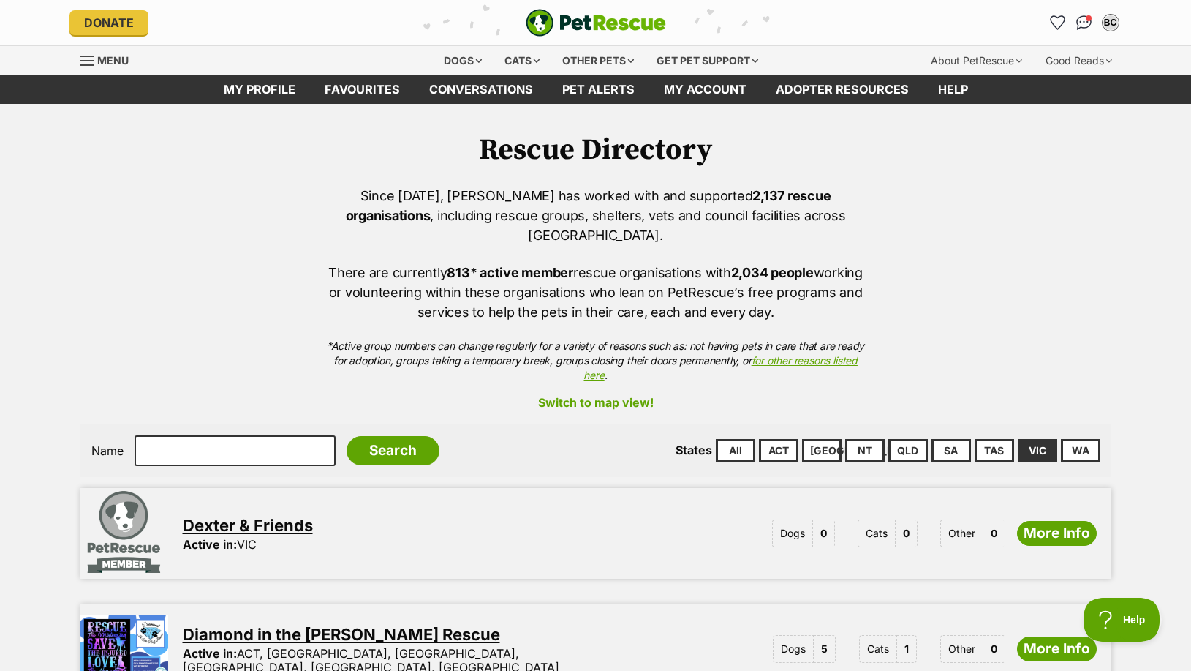
click at [634, 396] on link "Switch to map view!" at bounding box center [595, 402] width 1031 height 13
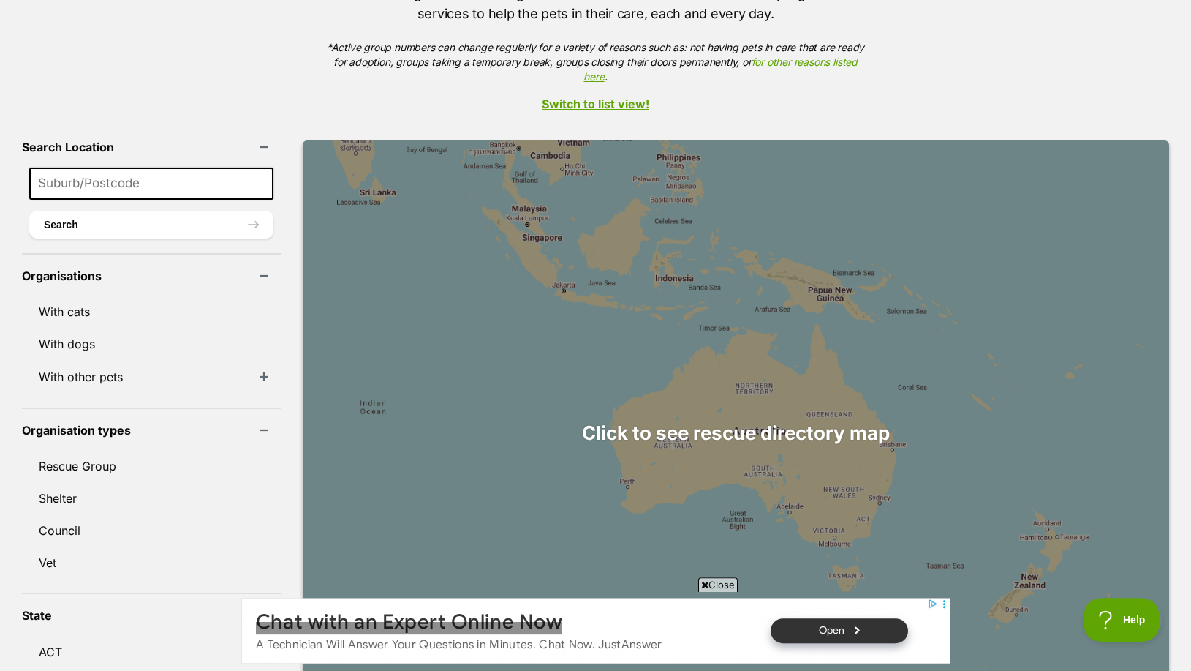
scroll to position [291, 0]
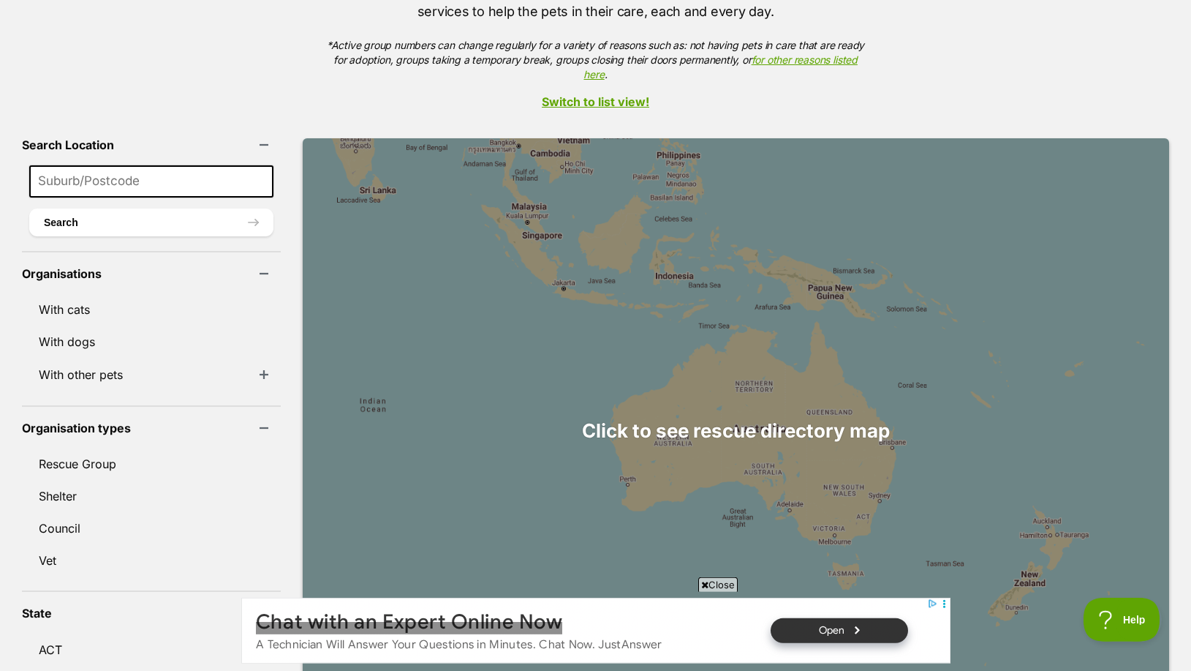
click at [697, 407] on div at bounding box center [736, 430] width 866 height 585
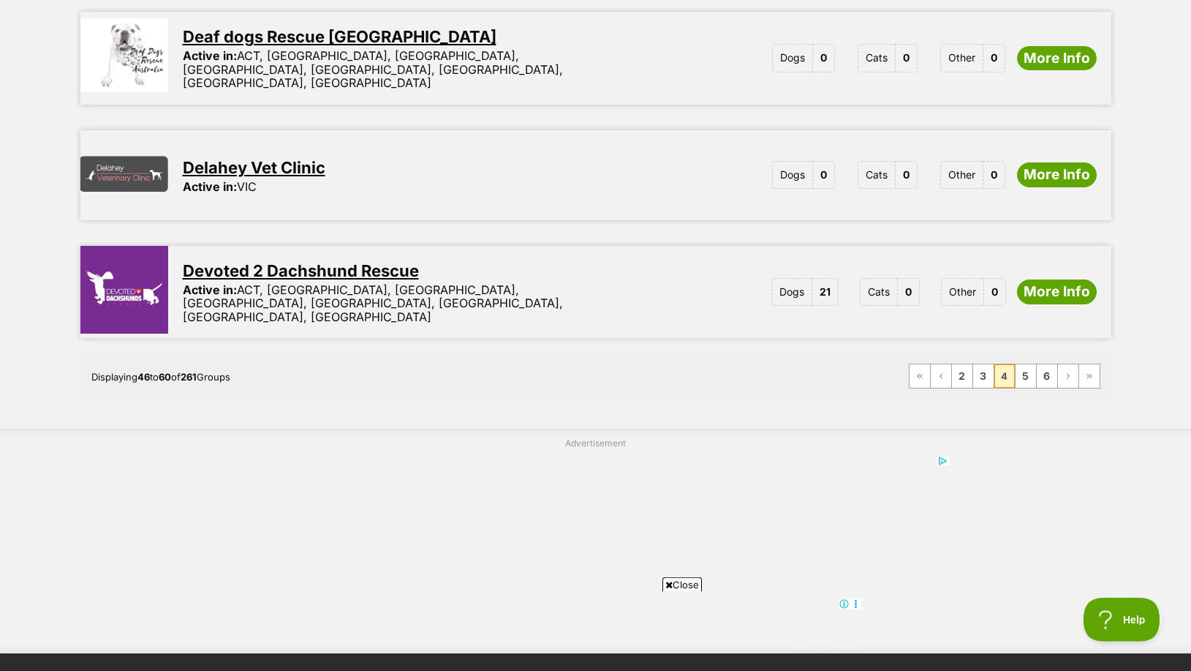
scroll to position [1894, 0]
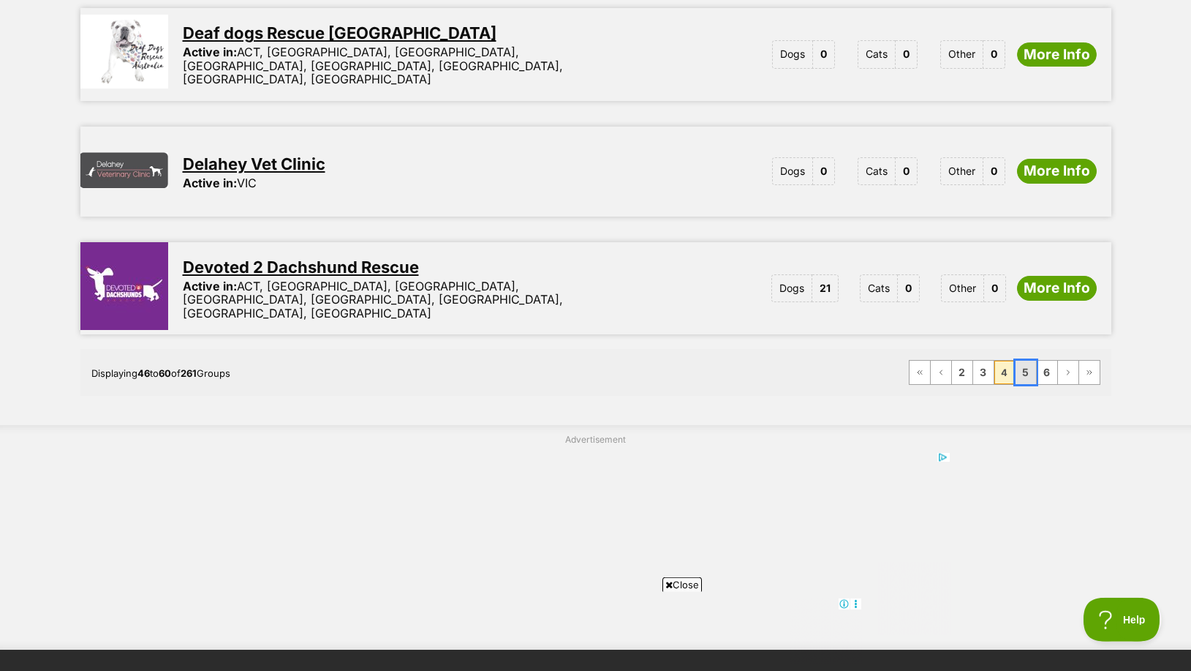
click at [1021, 360] on link "5" at bounding box center [1026, 371] width 20 height 23
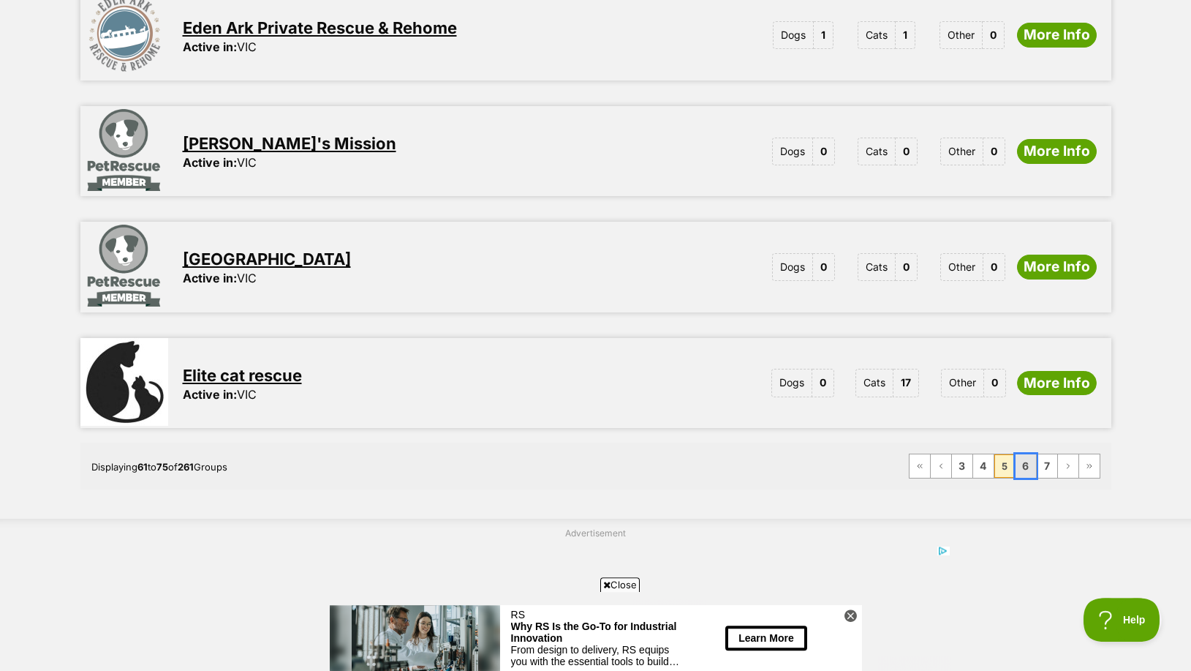
click at [1028, 454] on link "6" at bounding box center [1026, 465] width 20 height 23
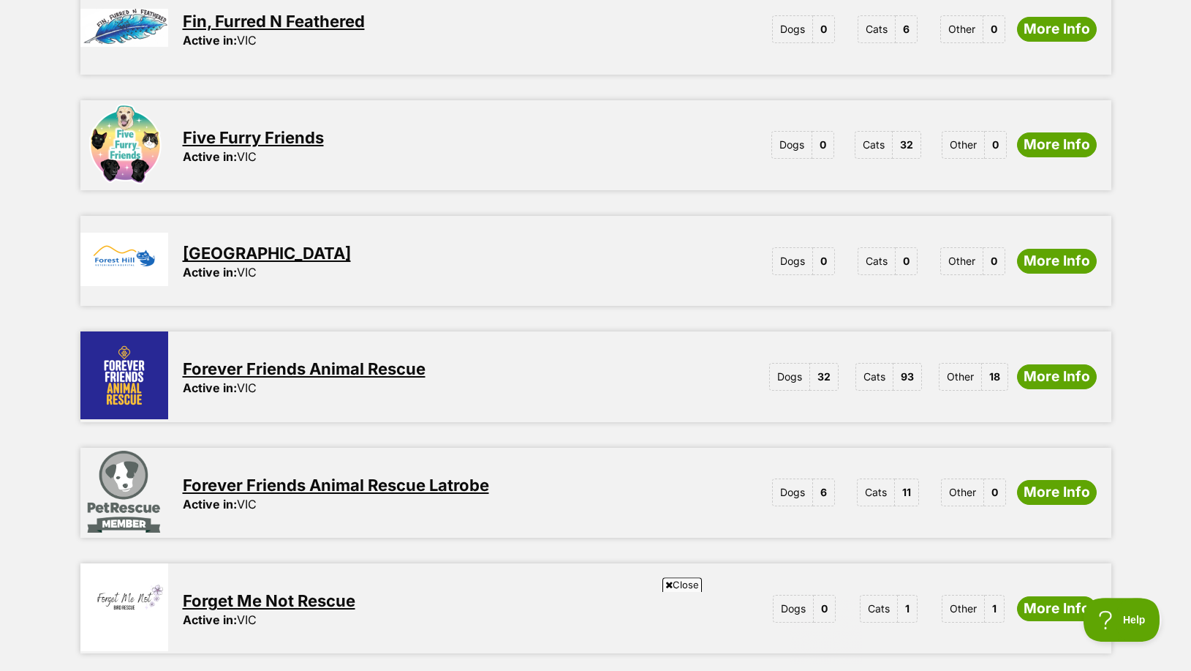
scroll to position [1107, 0]
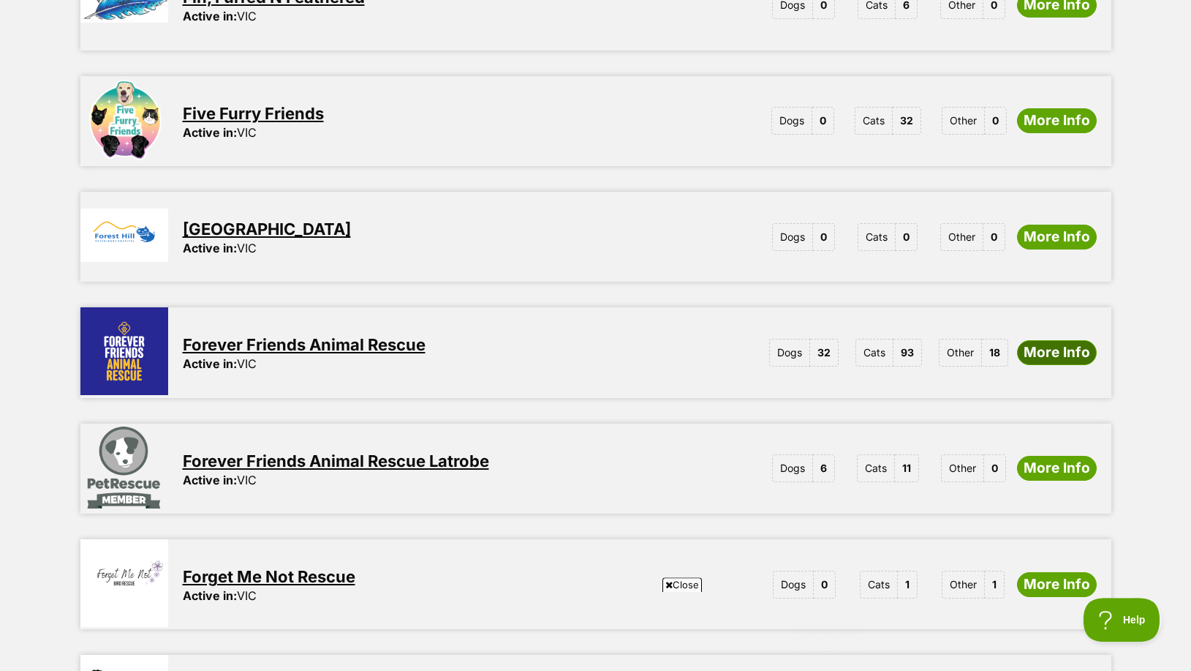
click at [1053, 340] on link "More Info" at bounding box center [1057, 352] width 80 height 25
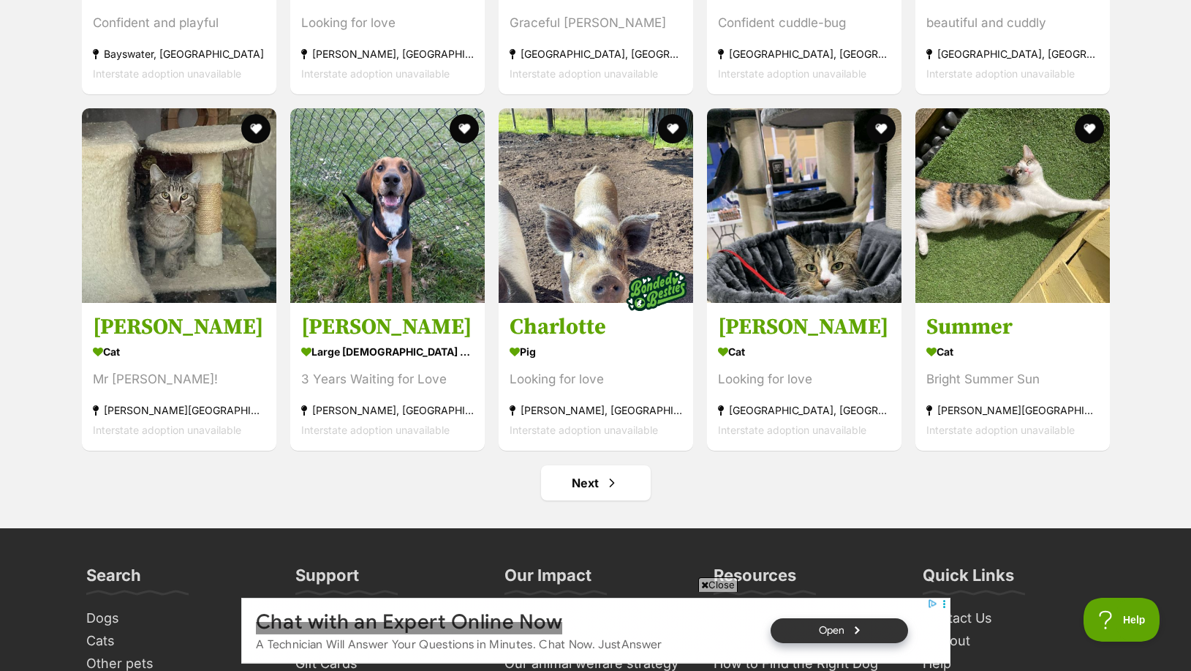
scroll to position [5494, 0]
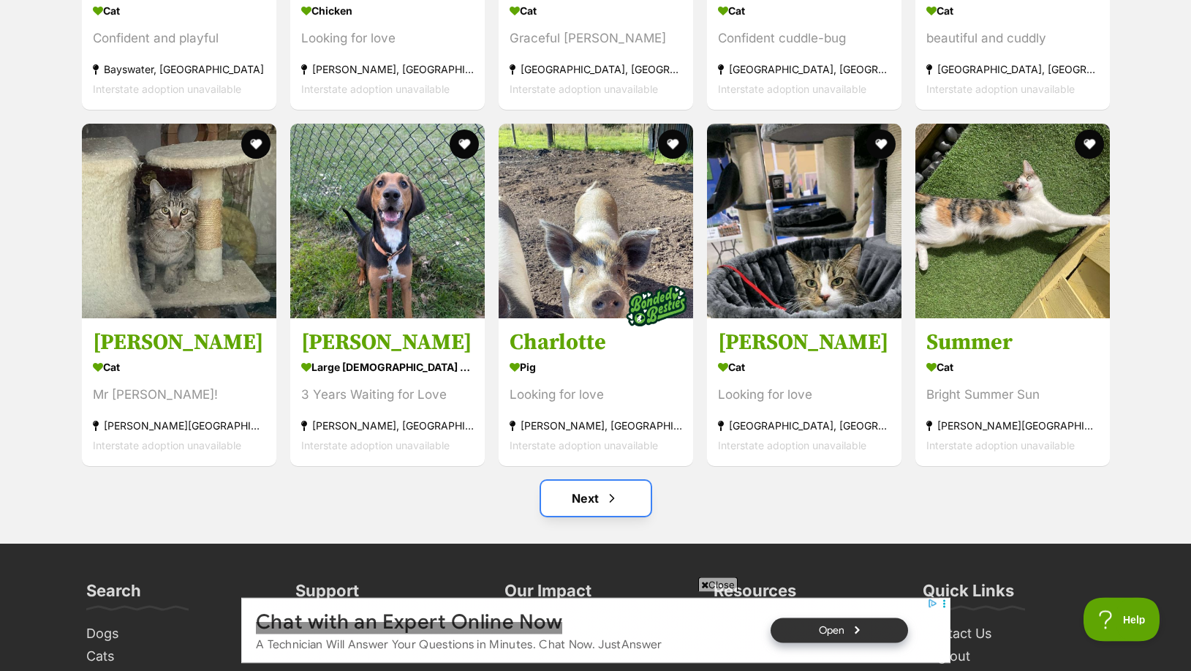
click at [588, 494] on link "Next" at bounding box center [596, 497] width 110 height 35
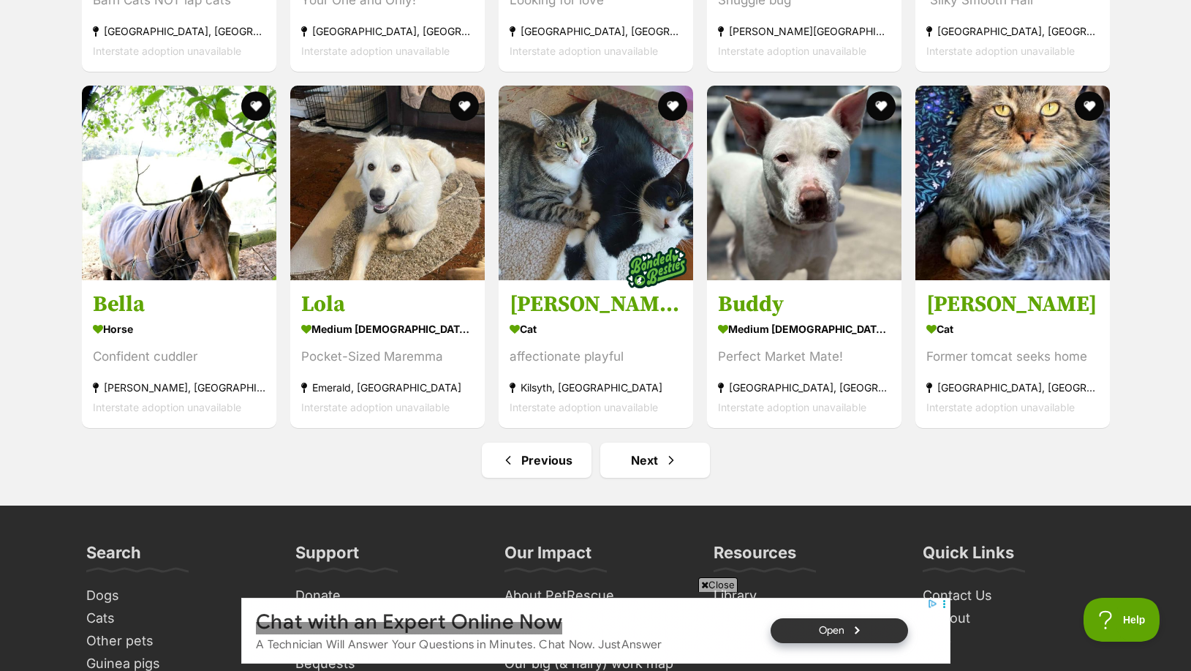
scroll to position [5660, 0]
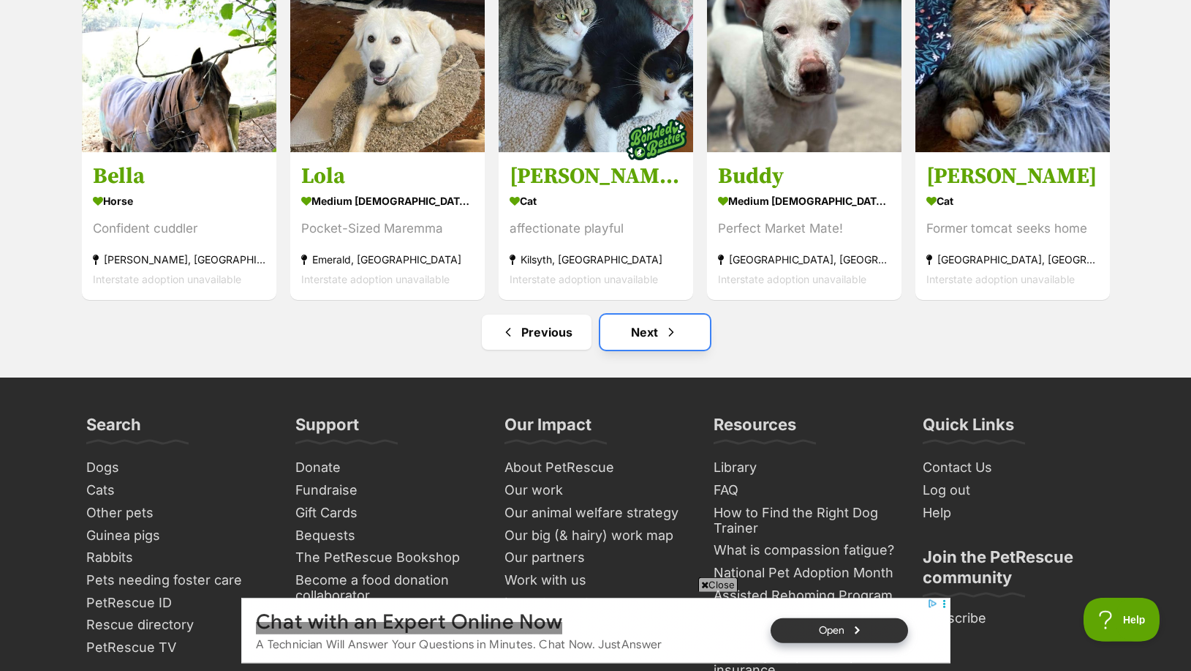
click at [638, 332] on link "Next" at bounding box center [655, 331] width 110 height 35
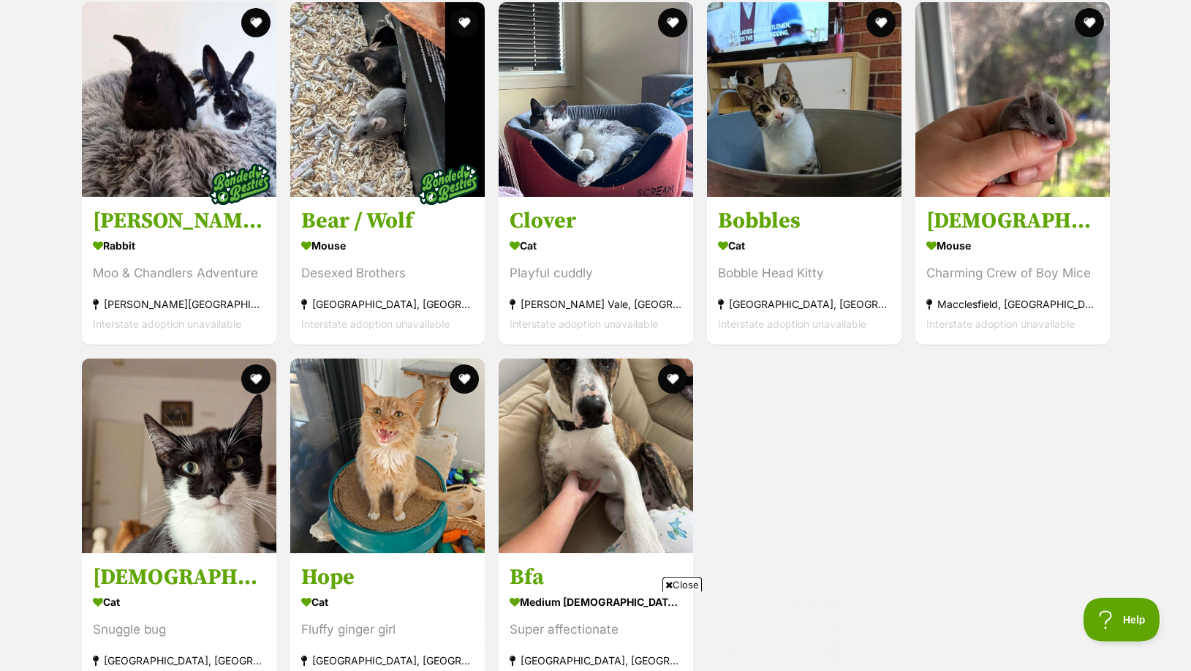
scroll to position [2769, 0]
